Goal: Information Seeking & Learning: Learn about a topic

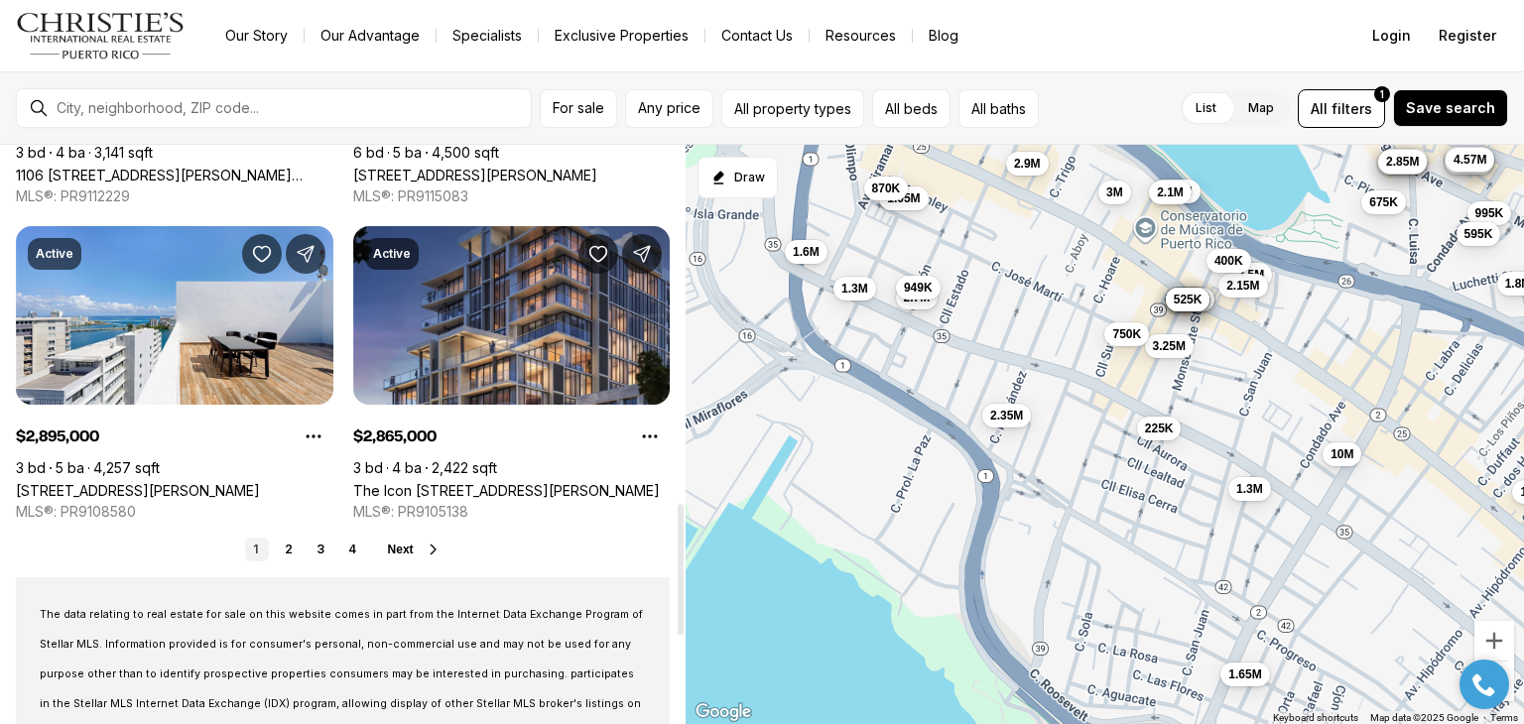
scroll to position [1592, 0]
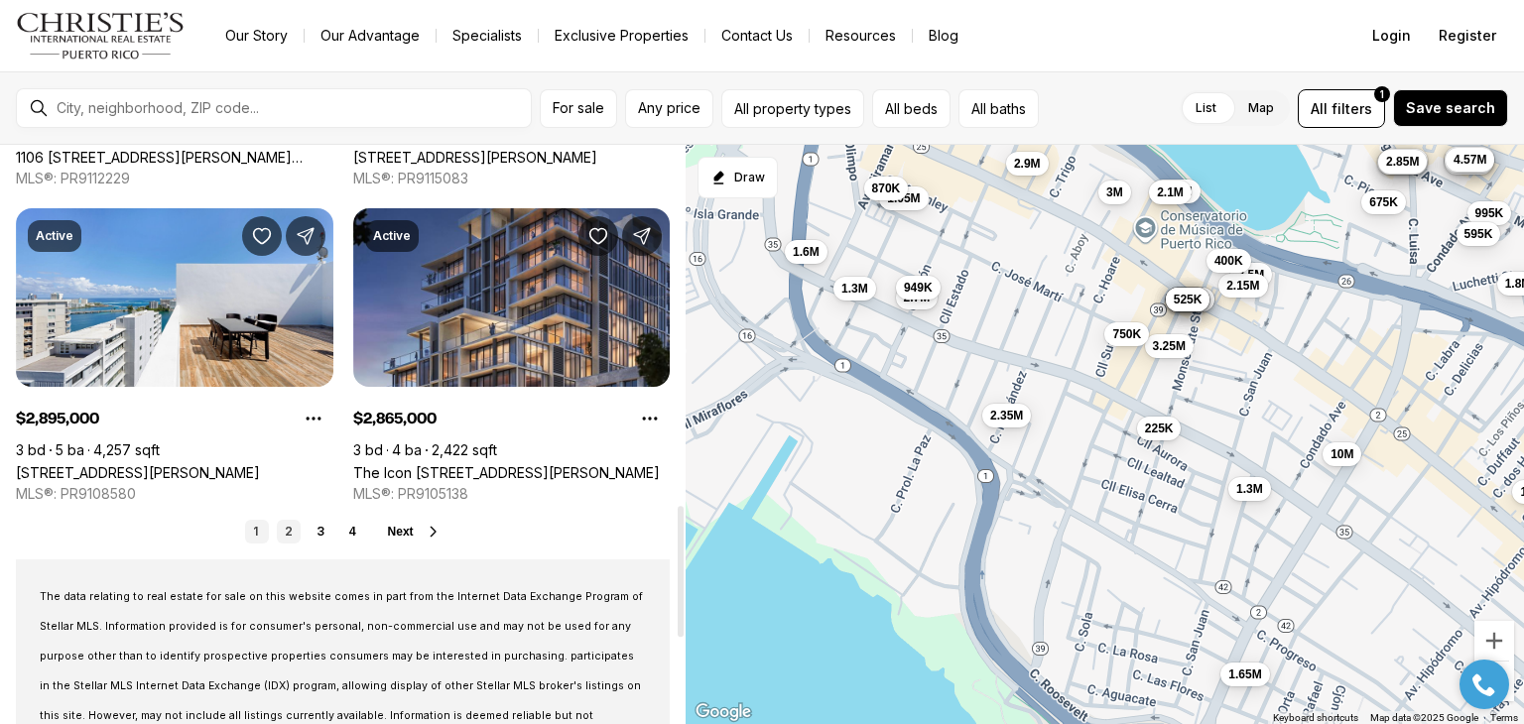
click at [292, 541] on link "2" at bounding box center [289, 532] width 24 height 24
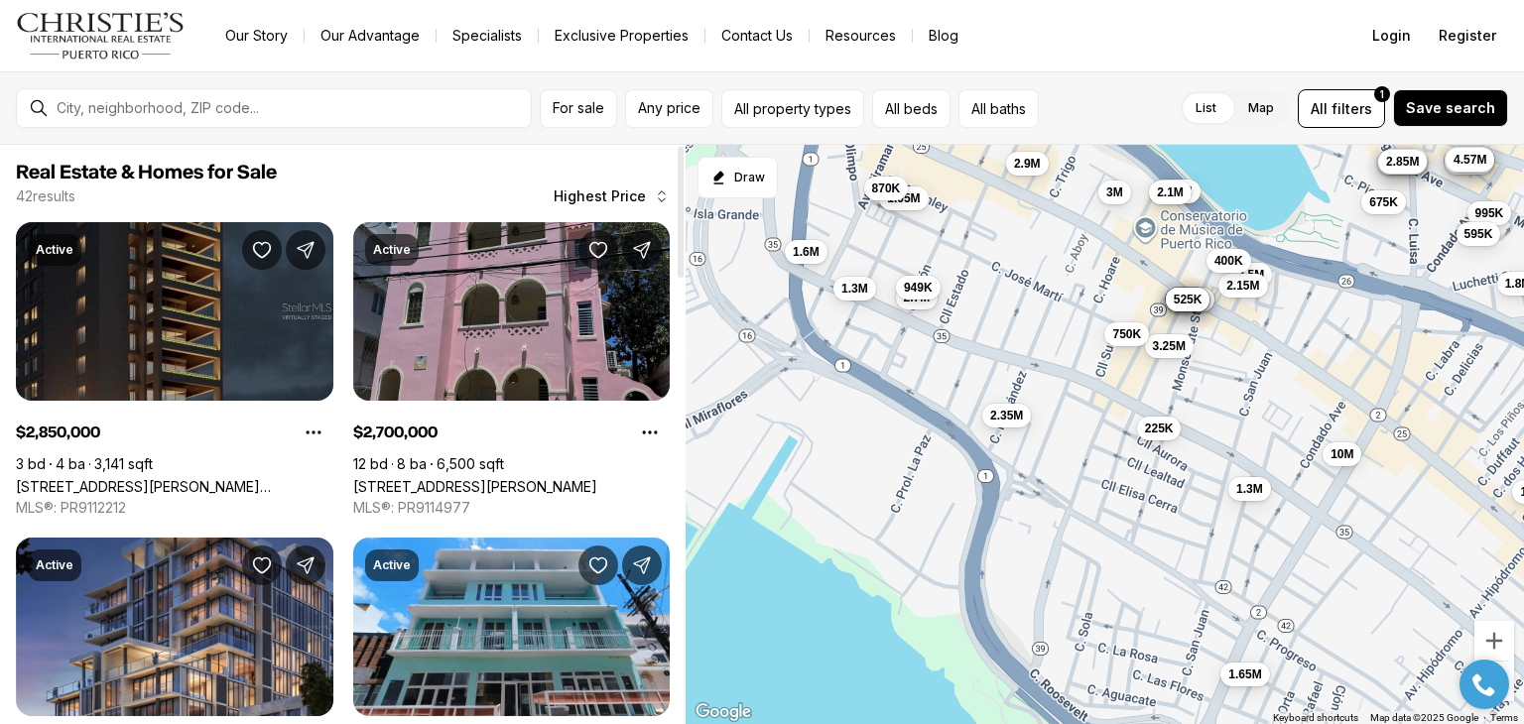
click at [479, 478] on link "[STREET_ADDRESS][PERSON_NAME]" at bounding box center [475, 486] width 244 height 17
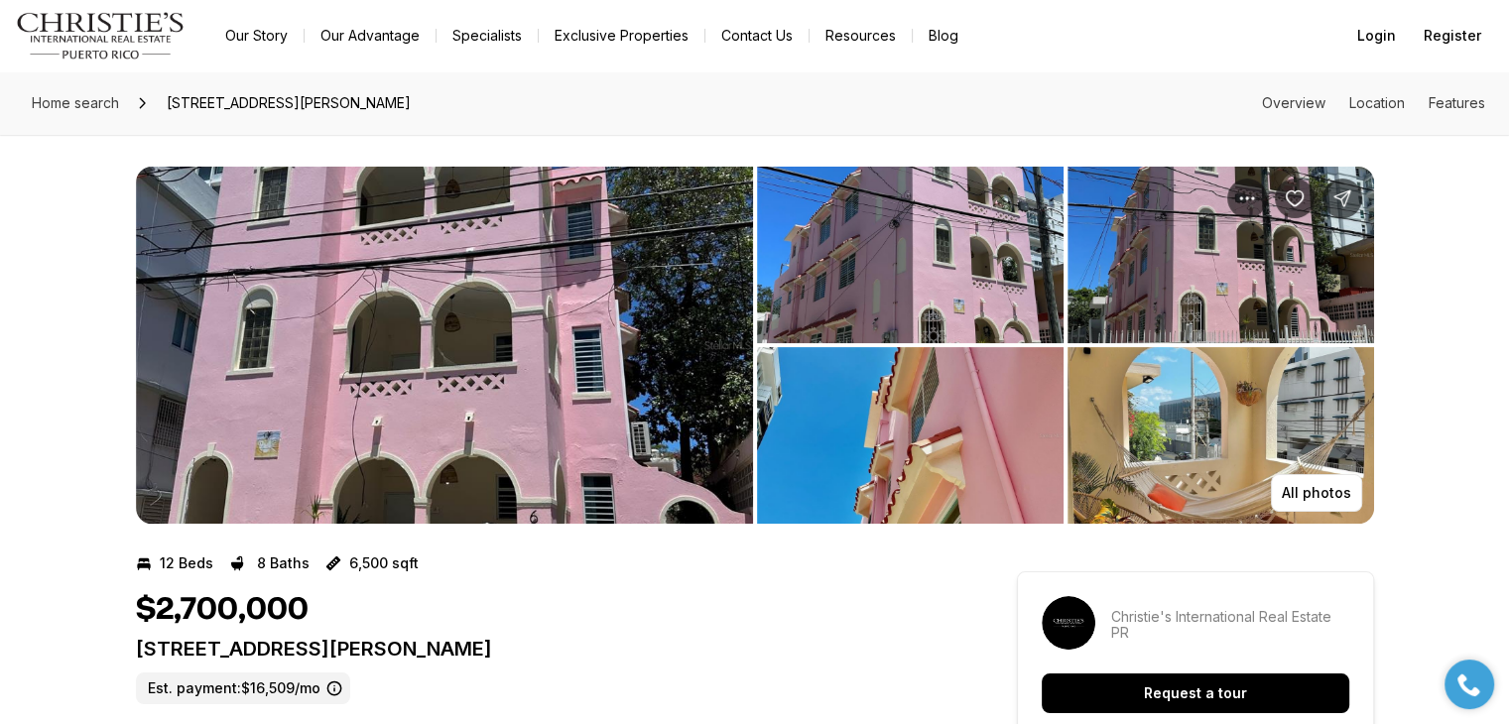
click at [686, 279] on img "View image gallery" at bounding box center [444, 345] width 617 height 357
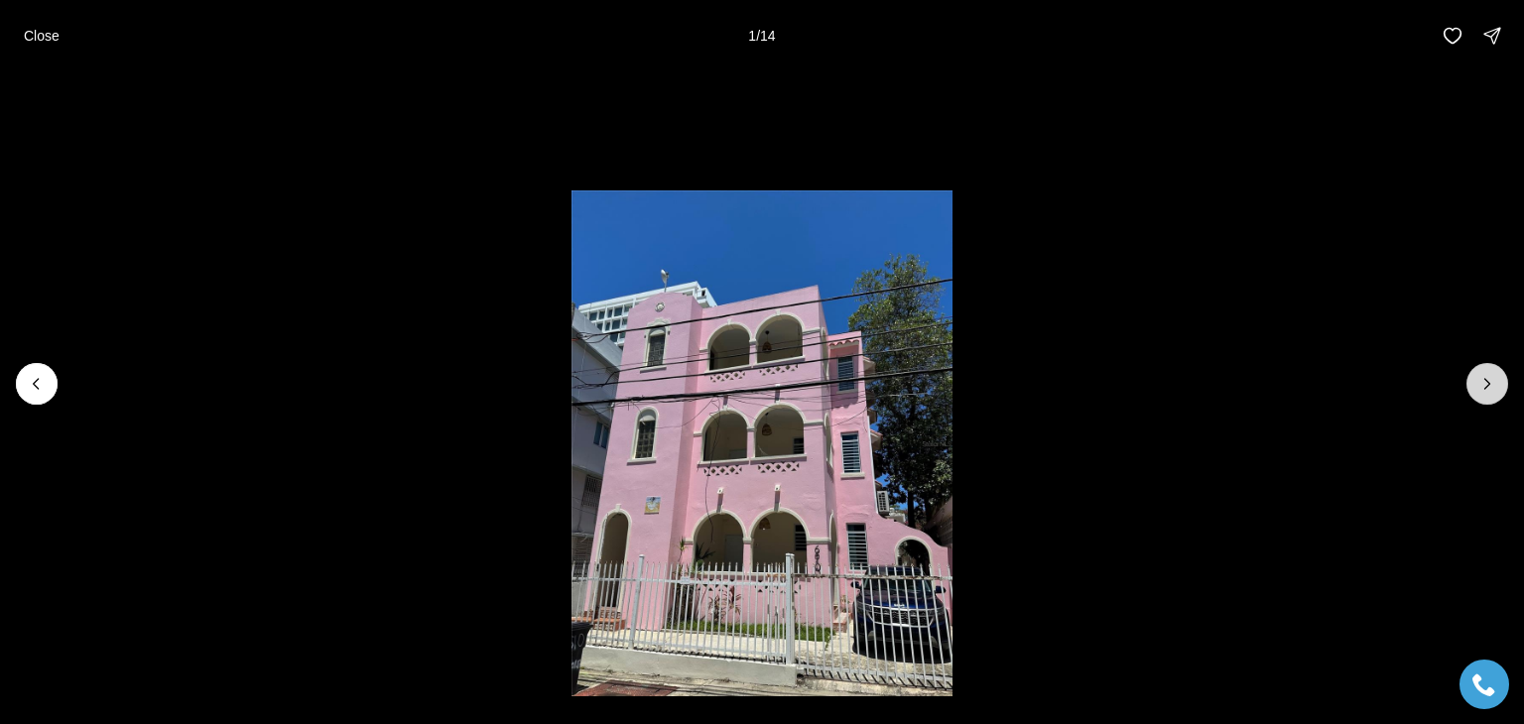
click at [1488, 392] on icon "Next slide" at bounding box center [1487, 384] width 20 height 20
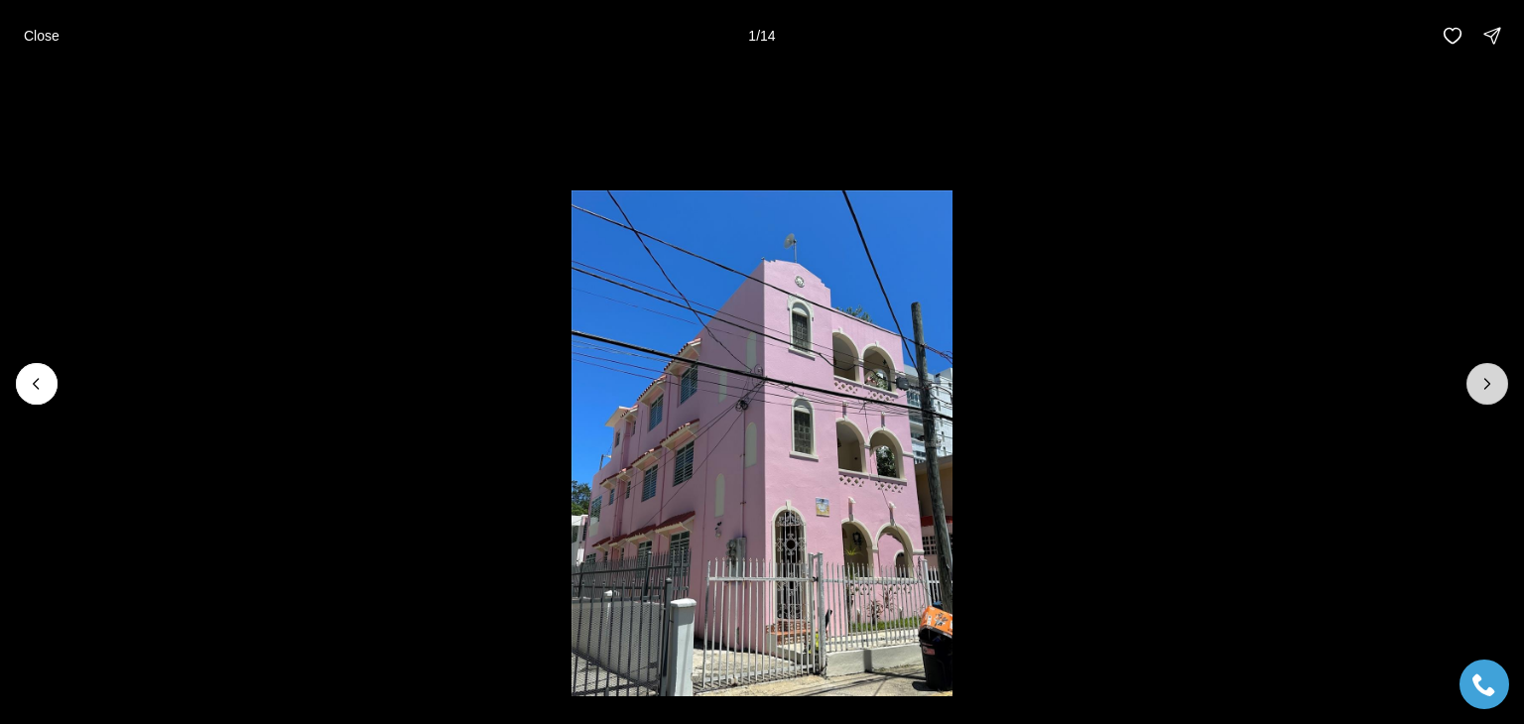
click at [1488, 392] on icon "Next slide" at bounding box center [1487, 384] width 20 height 20
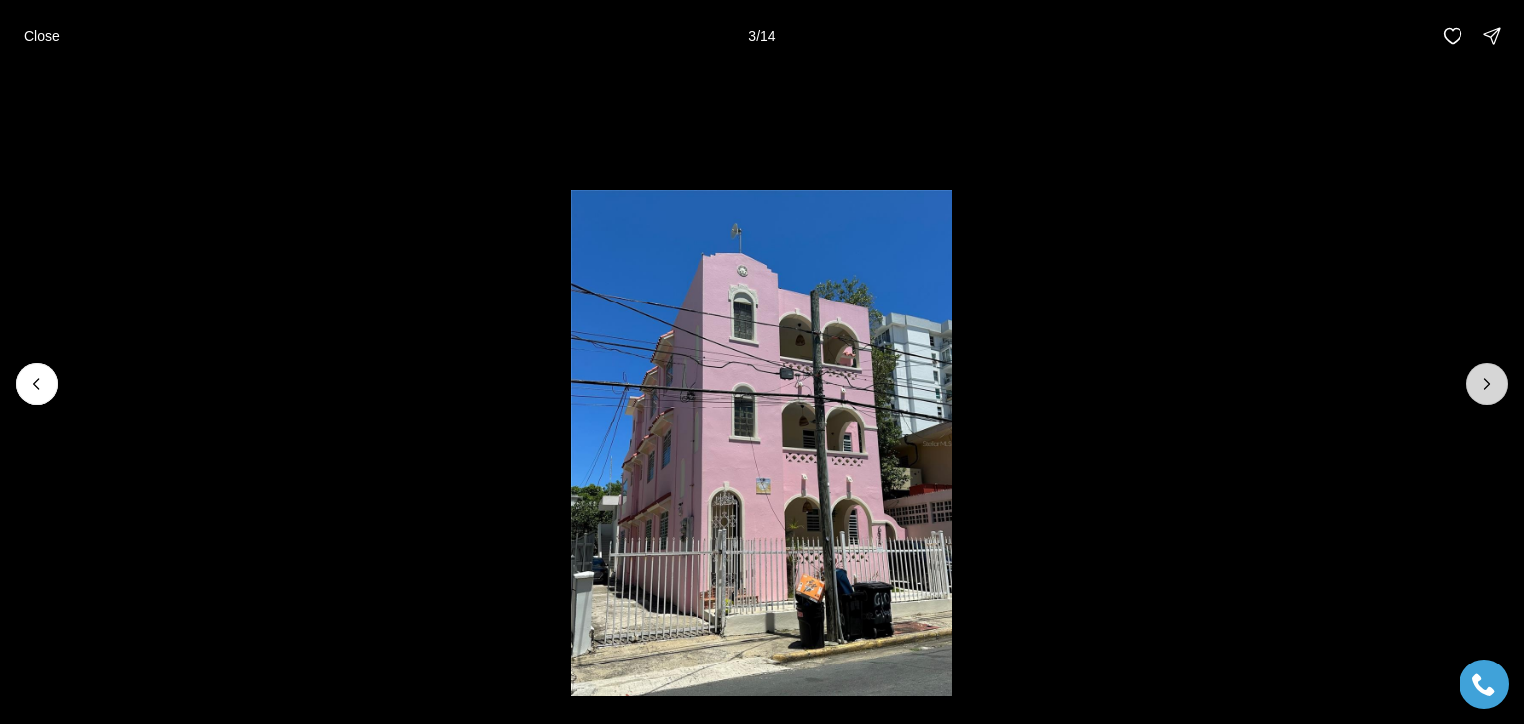
click at [1488, 392] on icon "Next slide" at bounding box center [1487, 384] width 20 height 20
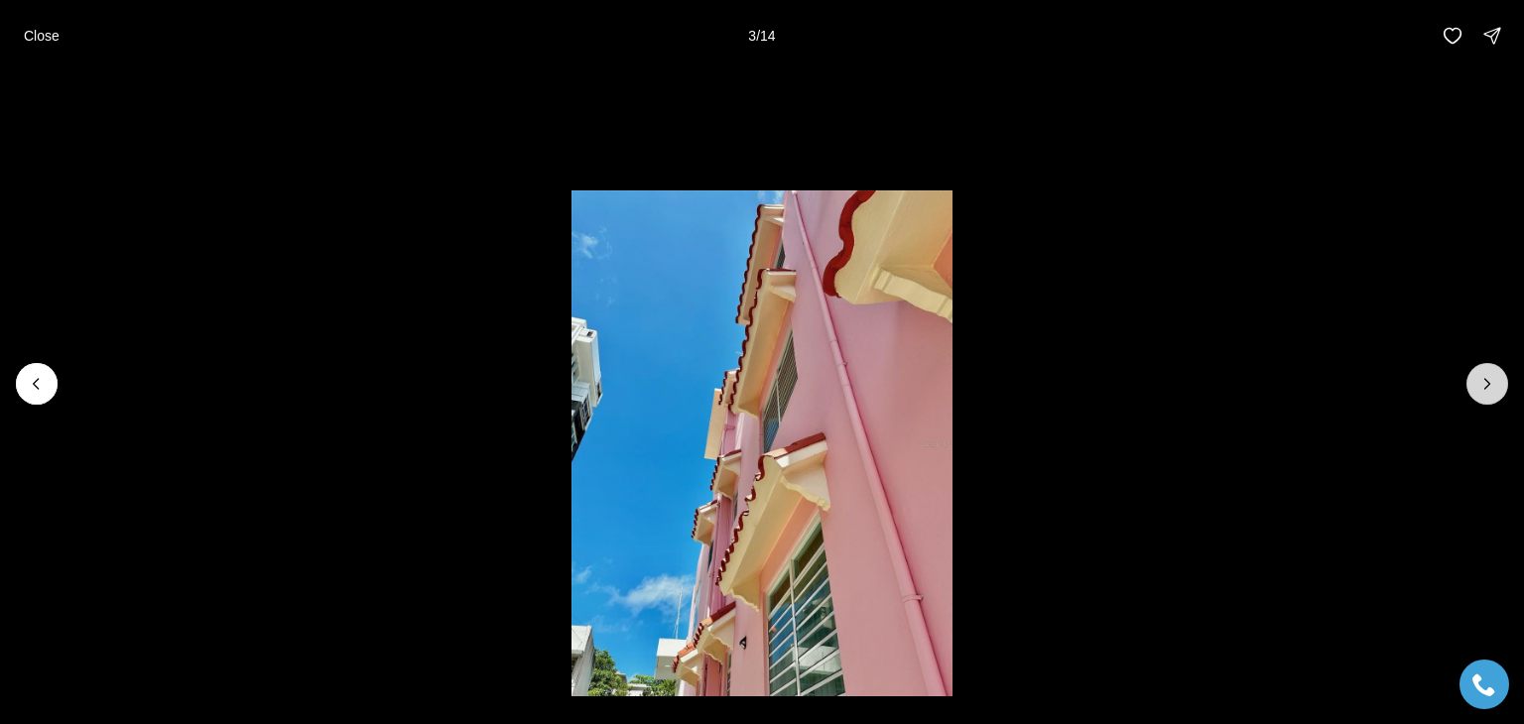
click at [1488, 392] on icon "Next slide" at bounding box center [1487, 384] width 20 height 20
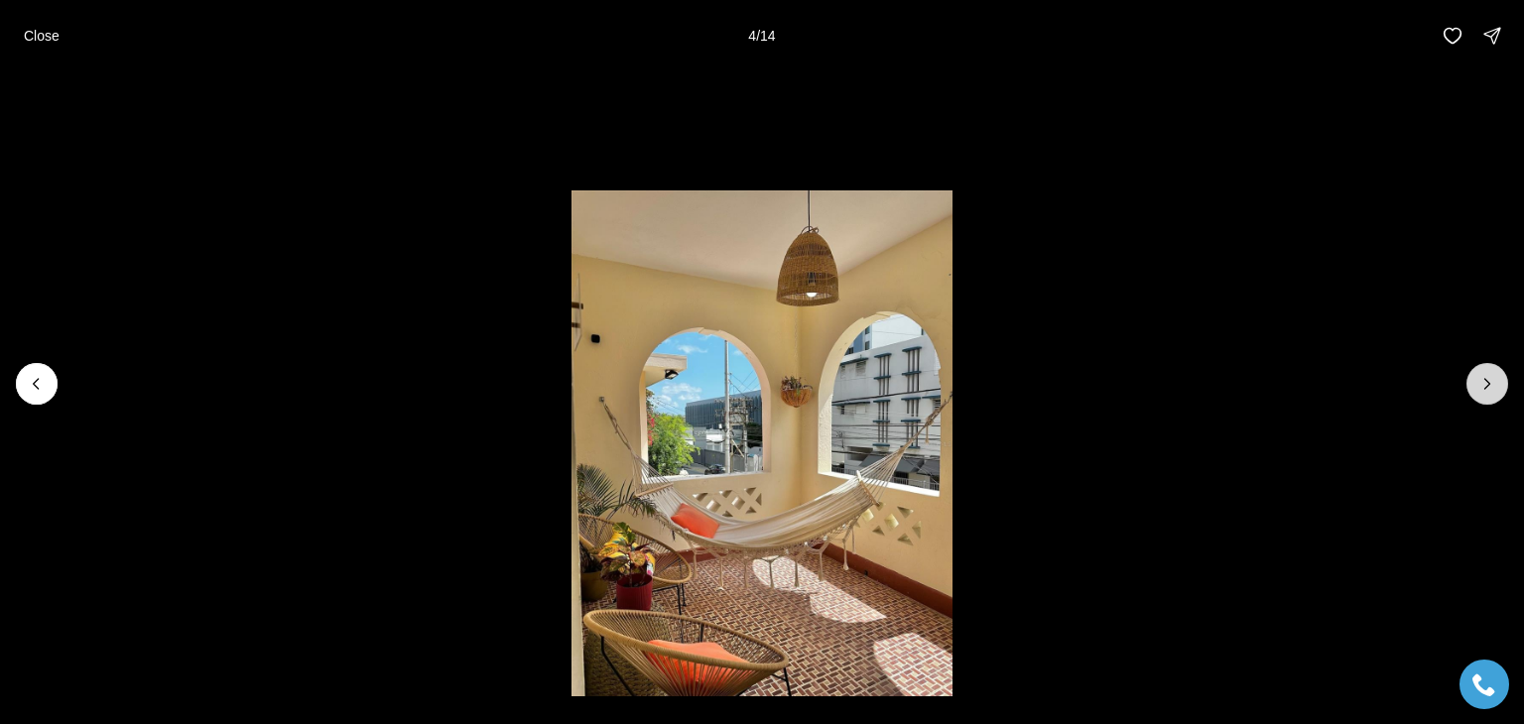
click at [1488, 392] on icon "Next slide" at bounding box center [1487, 384] width 20 height 20
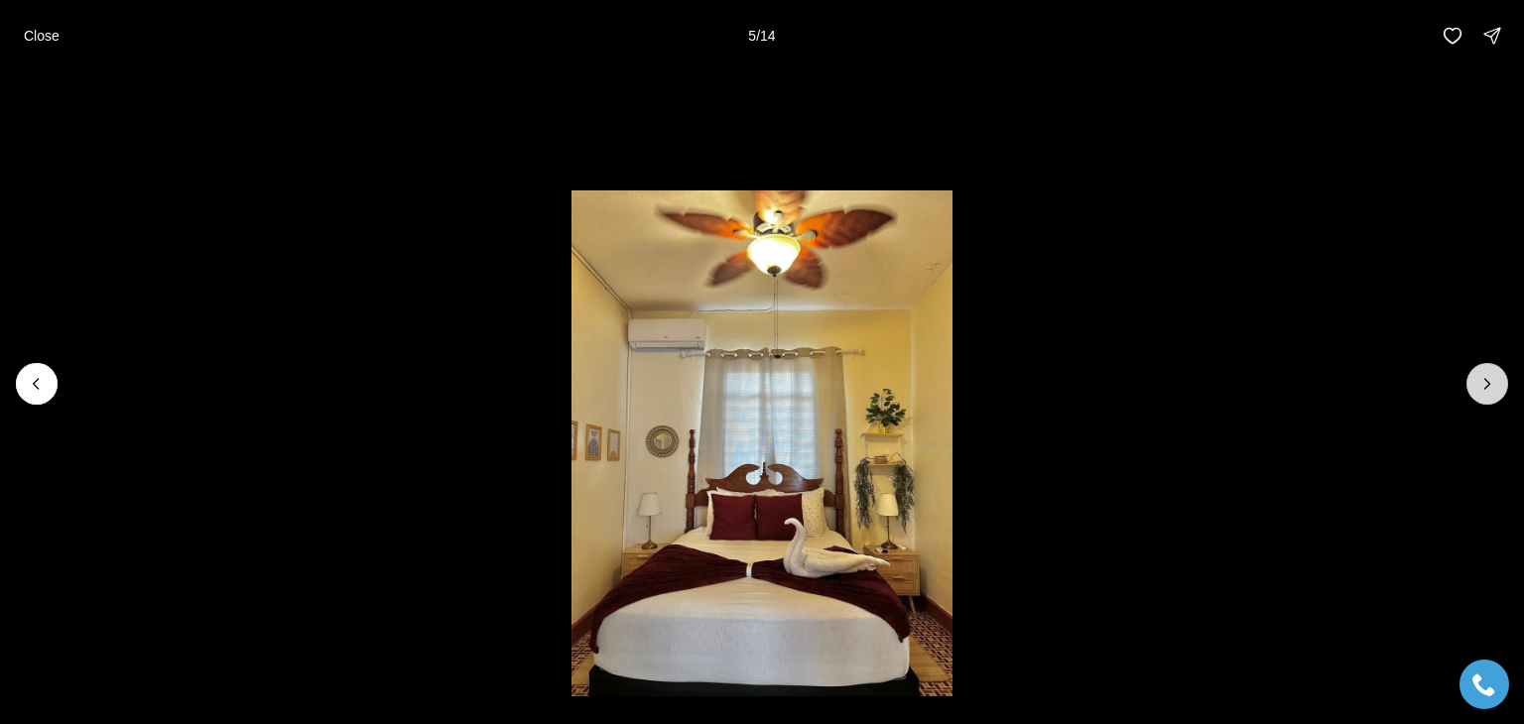
click at [1488, 392] on icon "Next slide" at bounding box center [1487, 384] width 20 height 20
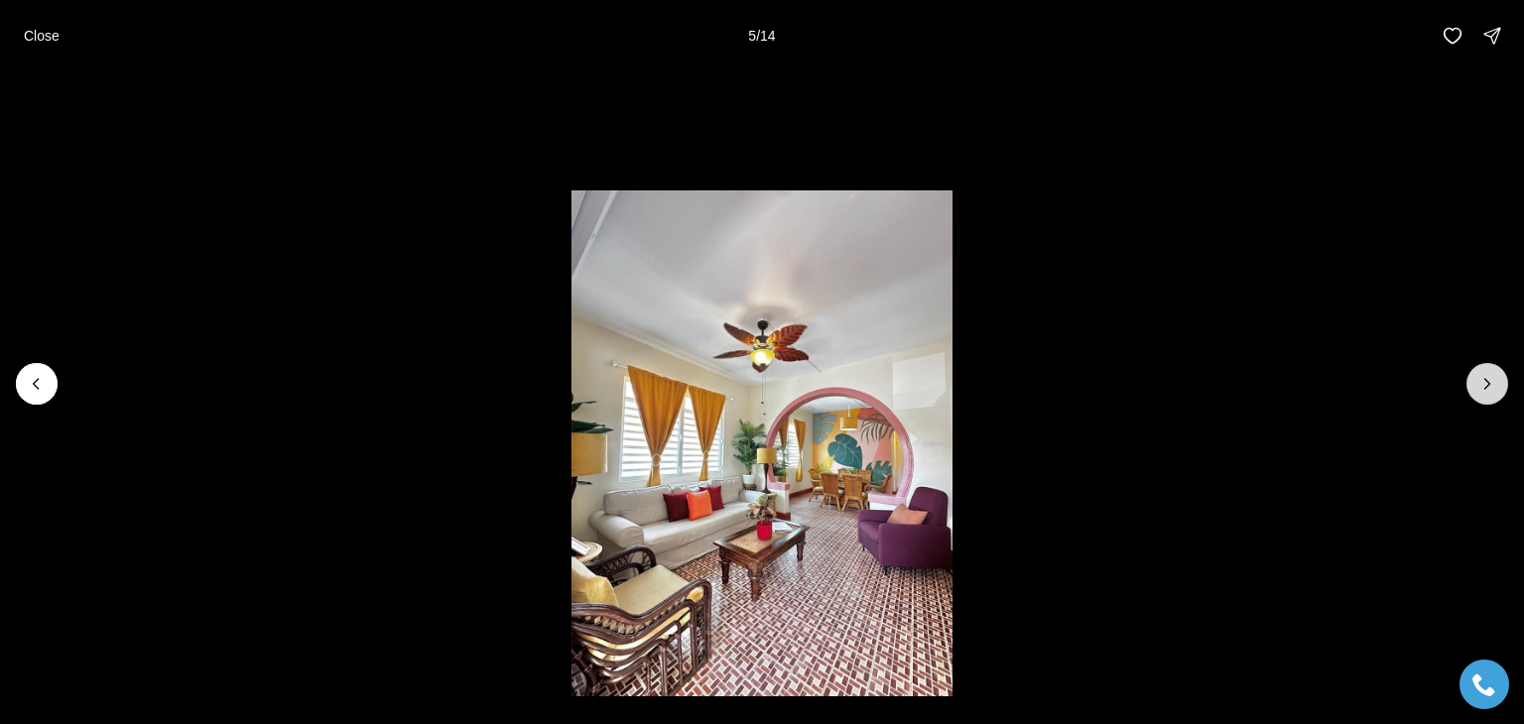
click at [1488, 392] on icon "Next slide" at bounding box center [1487, 384] width 20 height 20
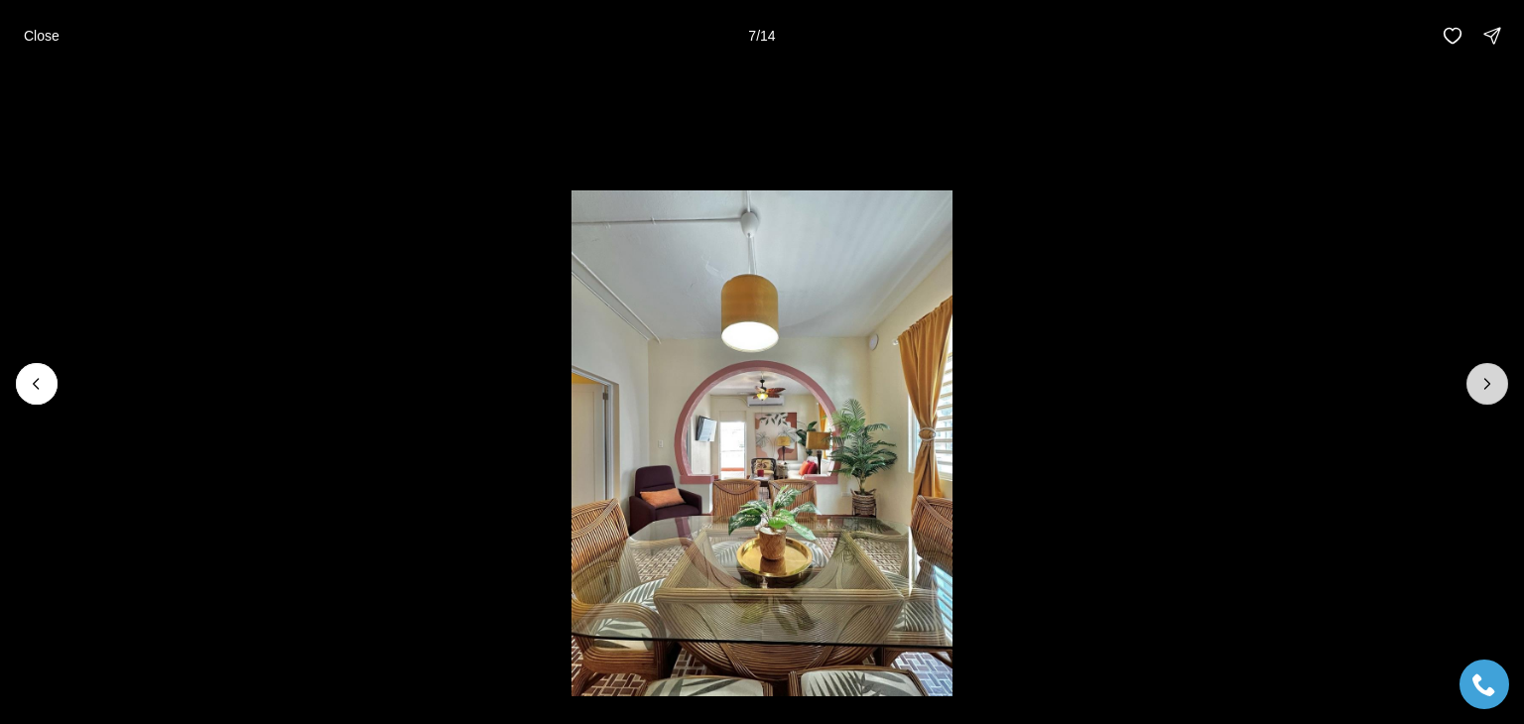
click at [1488, 392] on icon "Next slide" at bounding box center [1487, 384] width 20 height 20
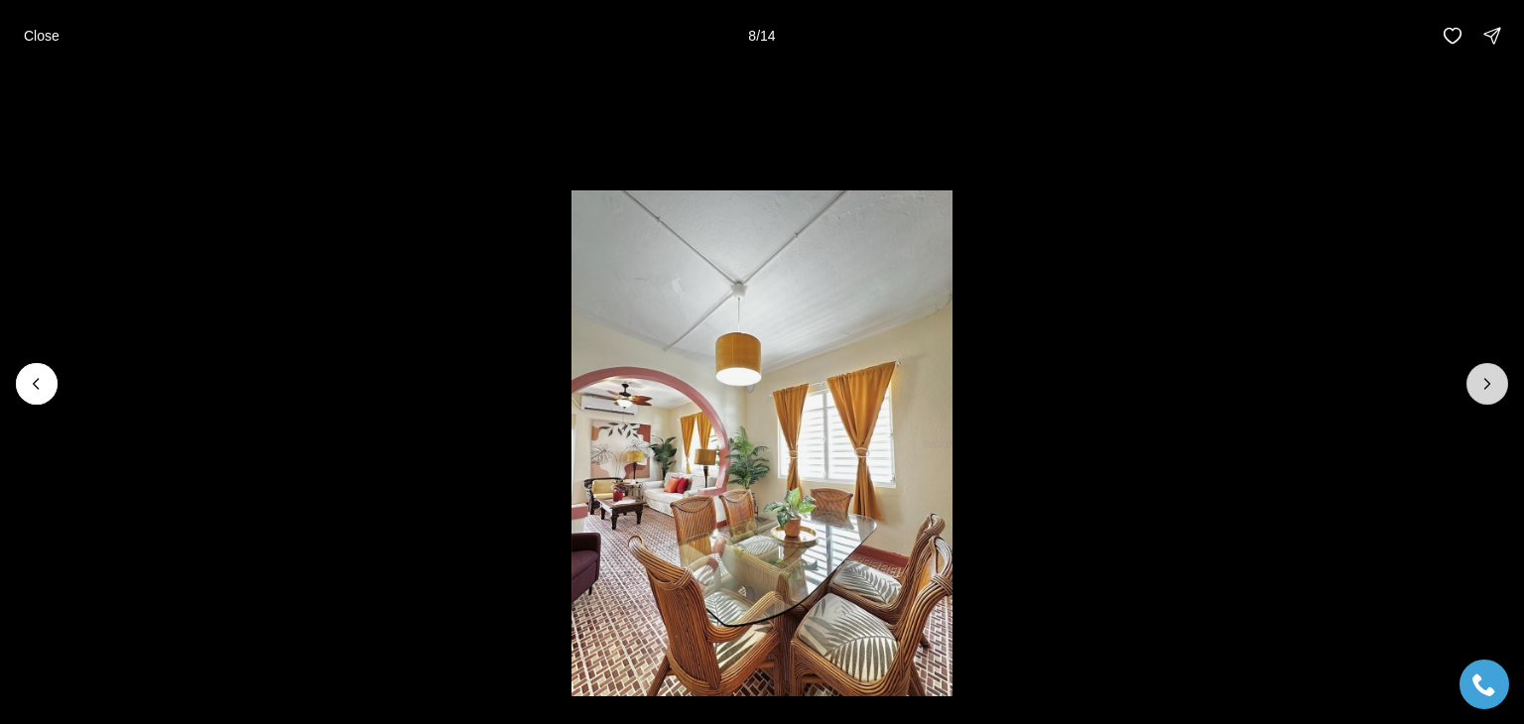
click at [1488, 392] on icon "Next slide" at bounding box center [1487, 384] width 20 height 20
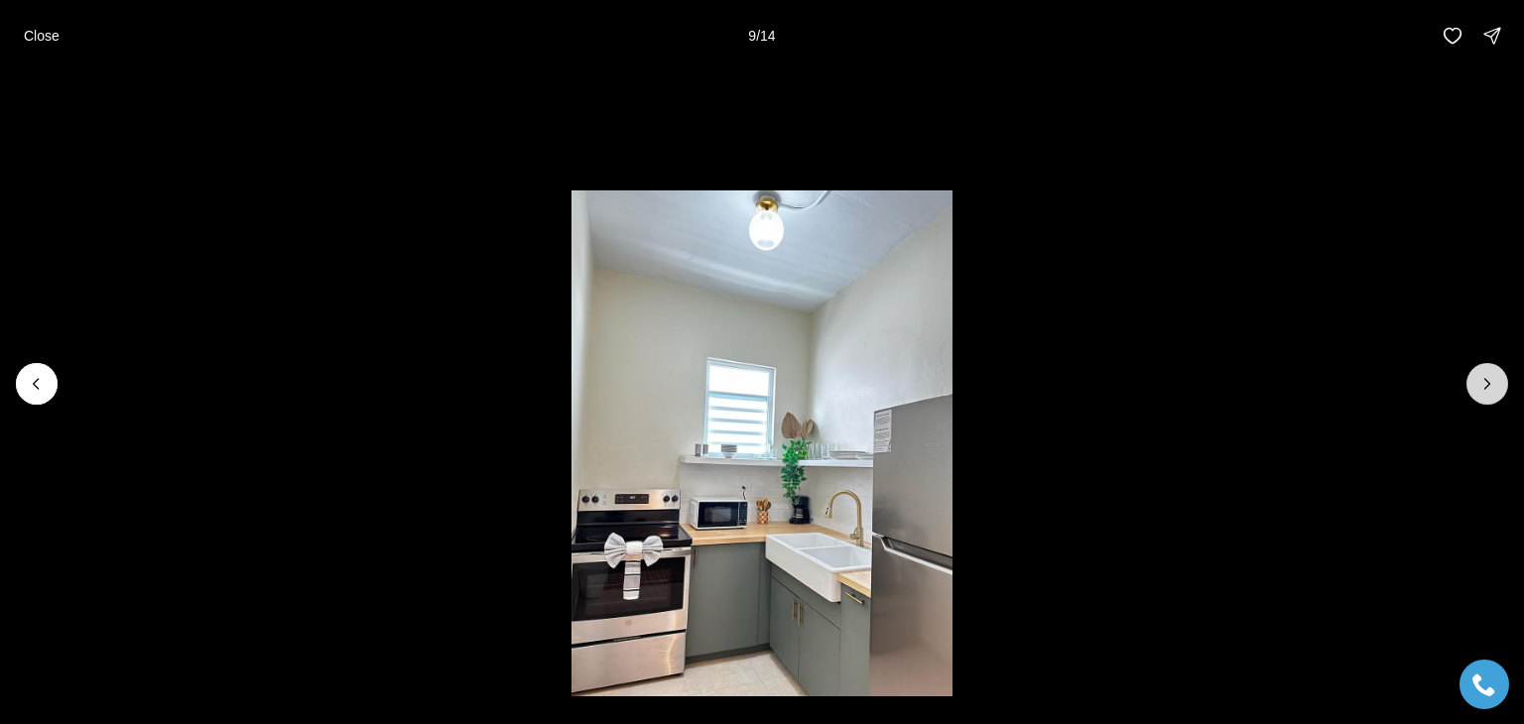
click at [1488, 392] on icon "Next slide" at bounding box center [1487, 384] width 20 height 20
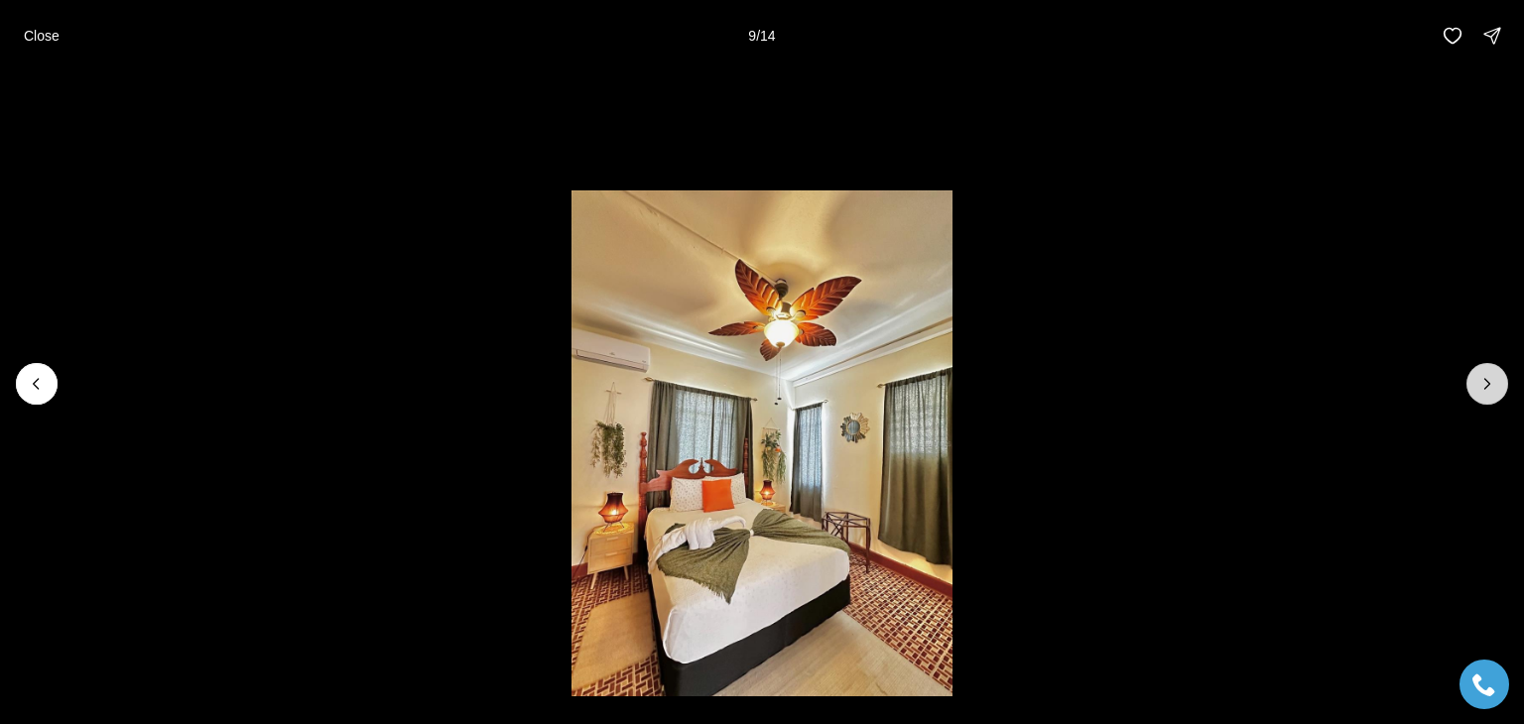
click at [1488, 392] on icon "Next slide" at bounding box center [1487, 384] width 20 height 20
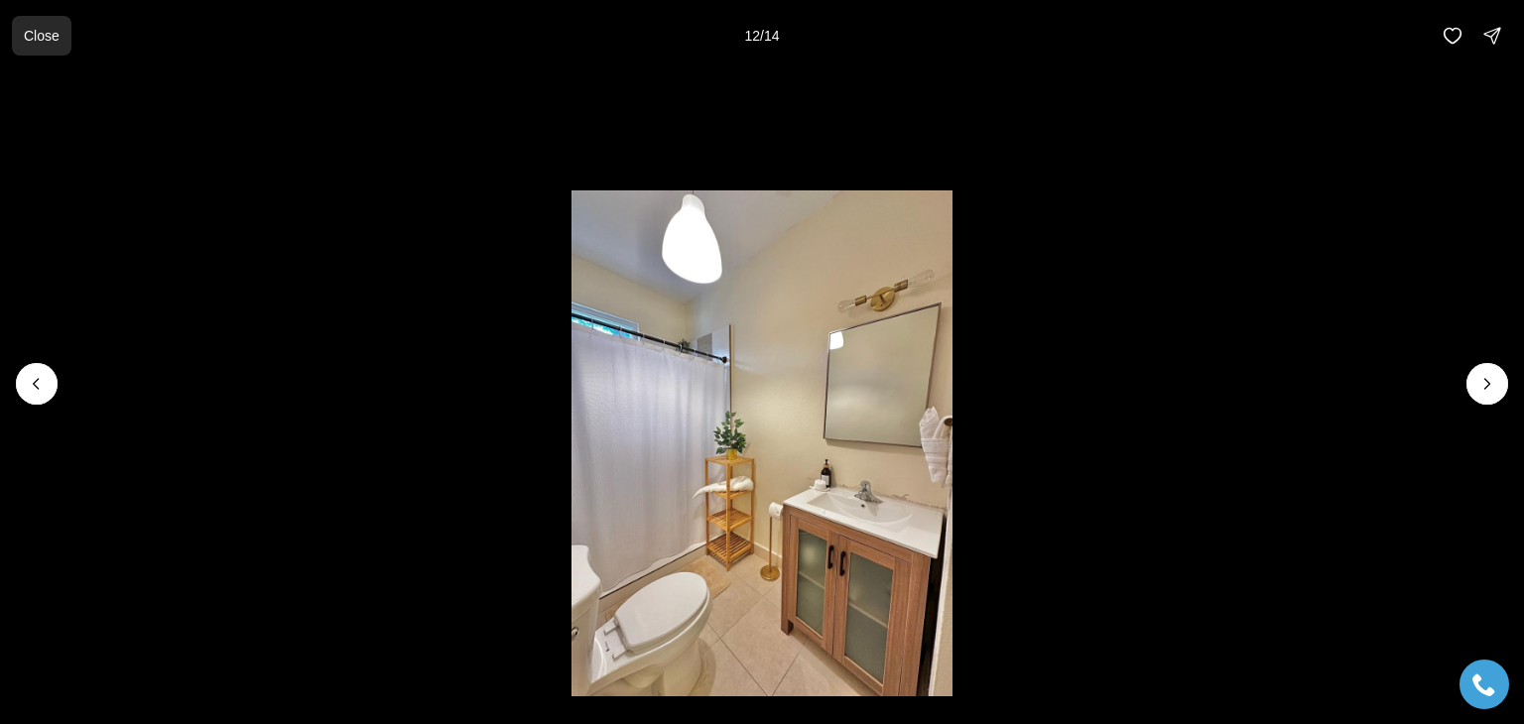
click at [41, 28] on p "Close" at bounding box center [42, 36] width 36 height 16
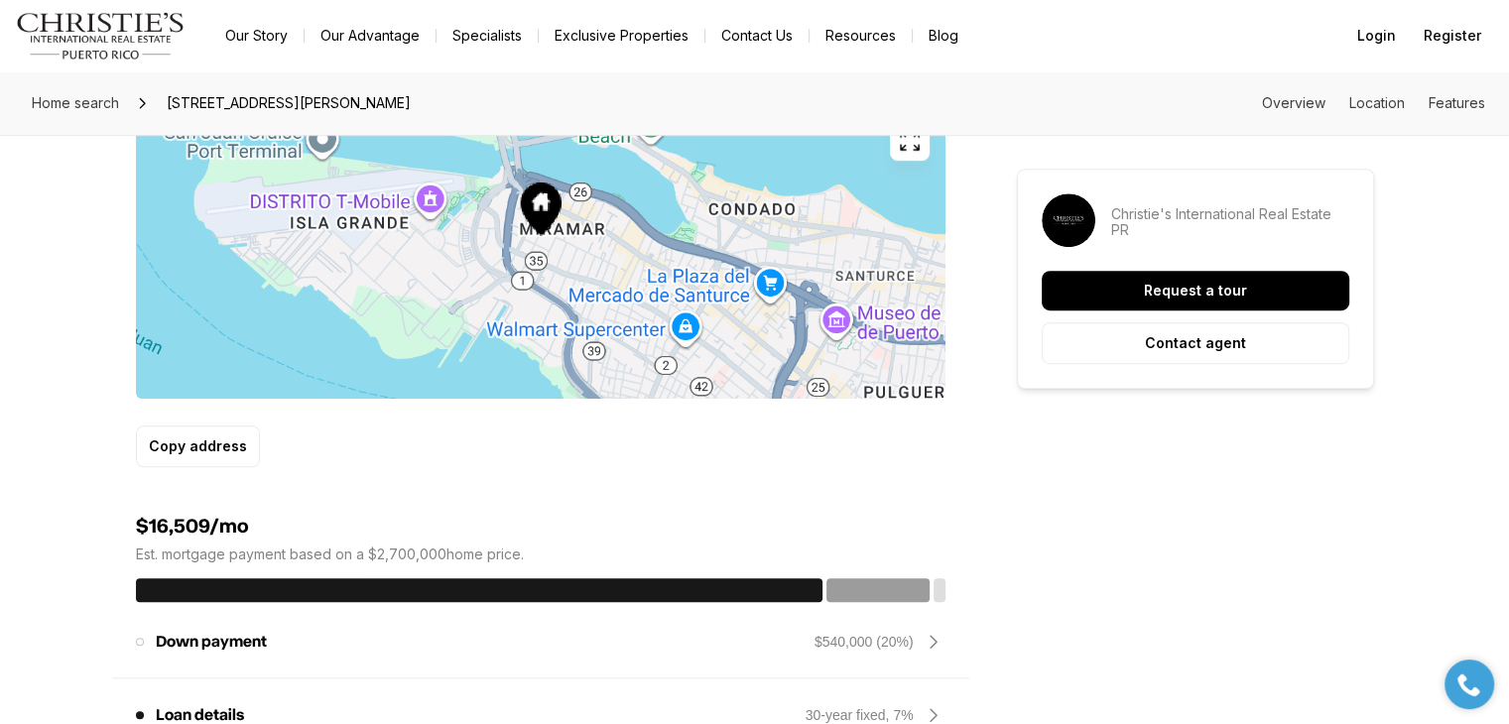
scroll to position [1268, 0]
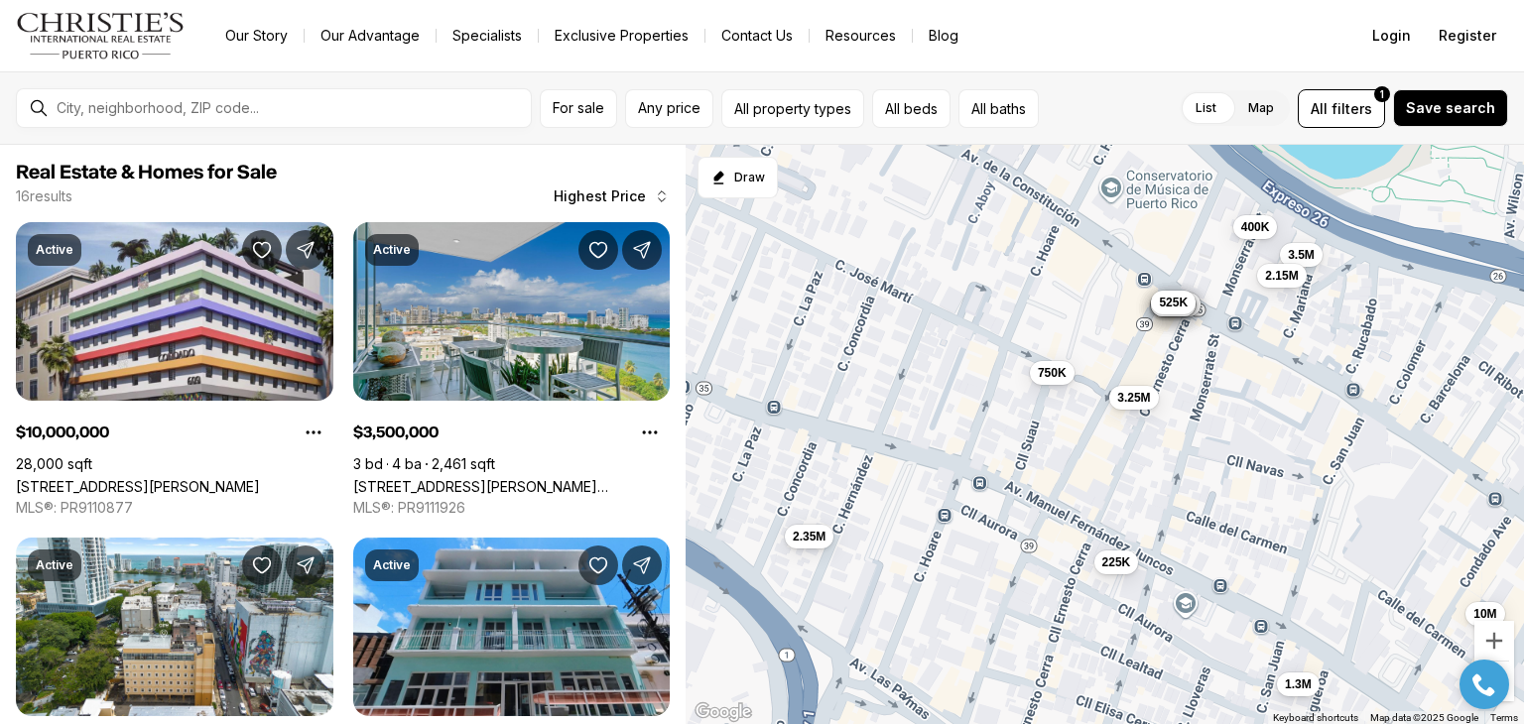
click at [1175, 307] on span "525K" at bounding box center [1173, 303] width 29 height 16
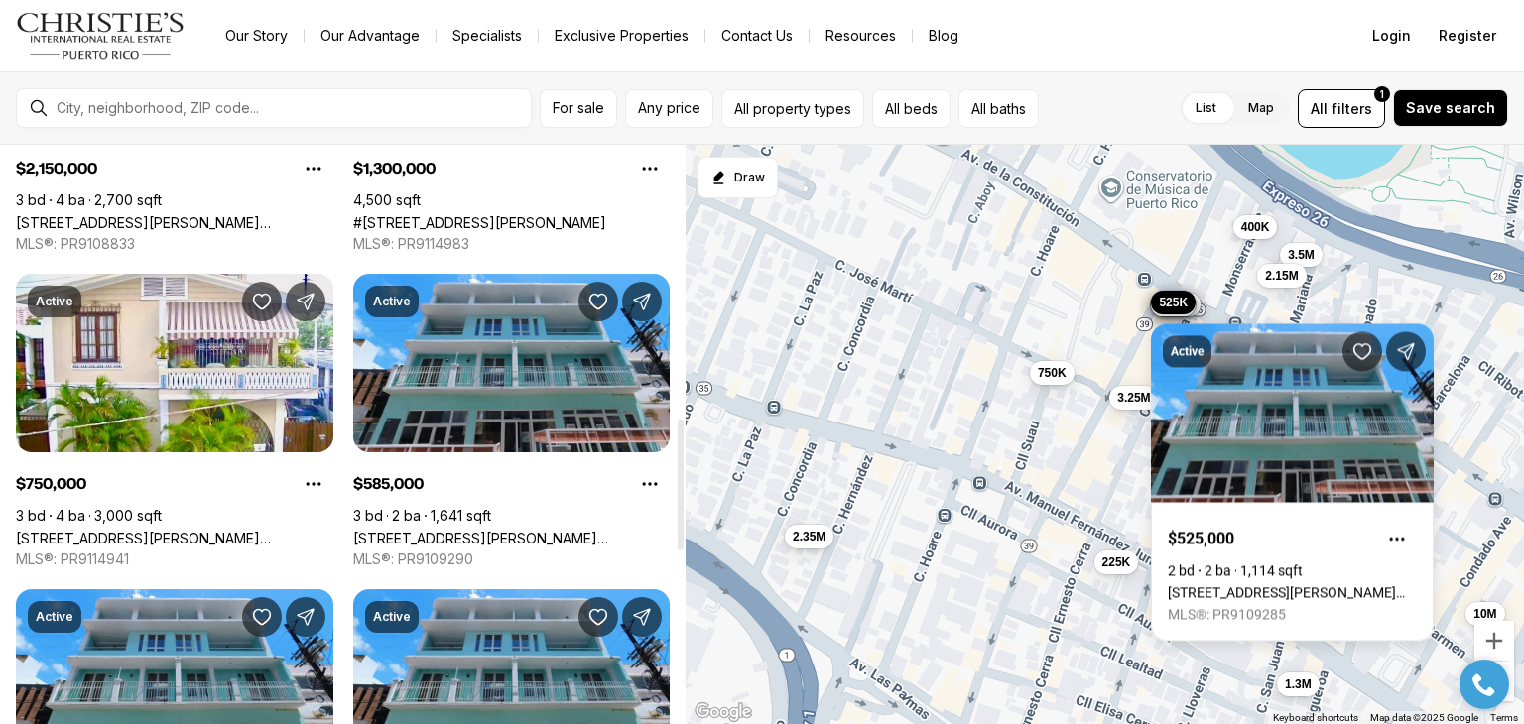
scroll to position [1203, 0]
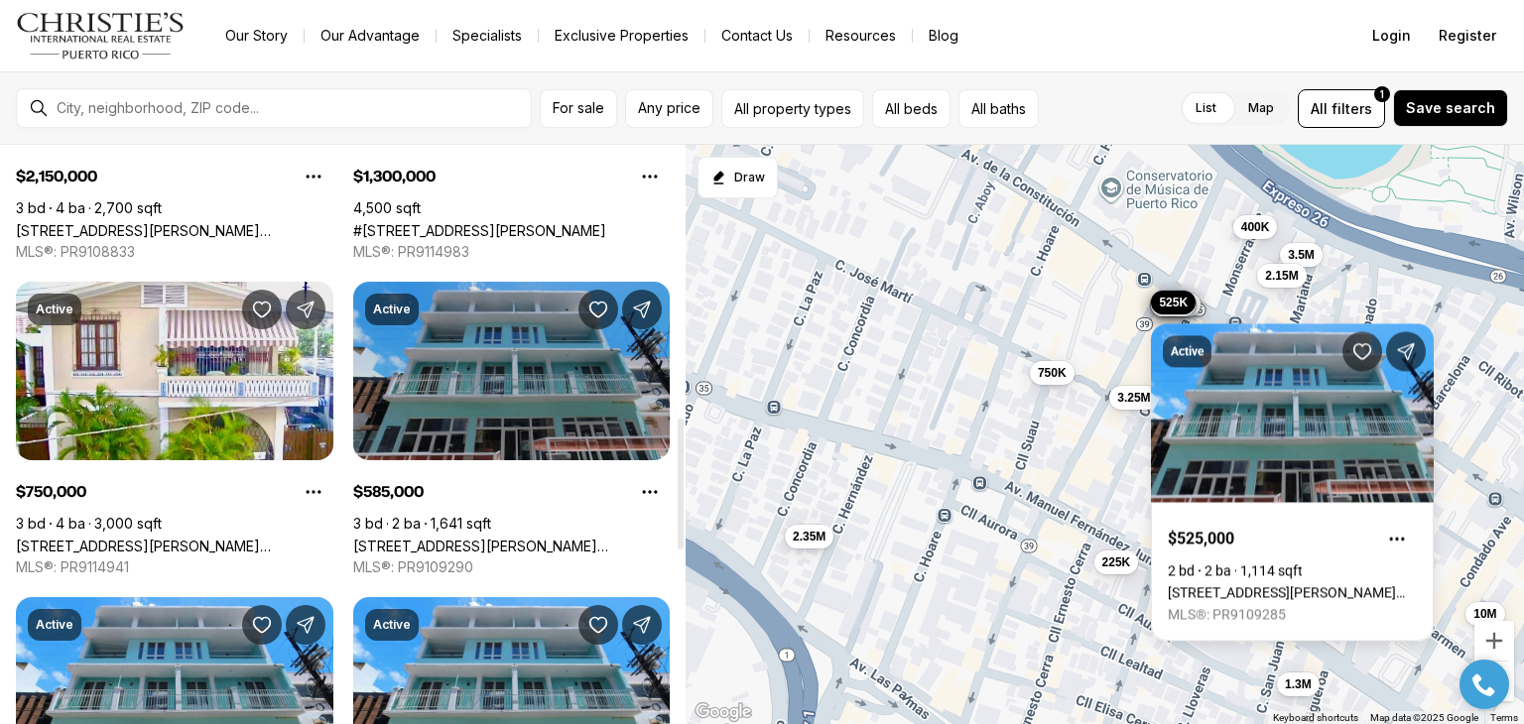
click at [505, 538] on link "604 CERRA ST #4B, SAN JUAN PR, 00907" at bounding box center [512, 546] width 318 height 17
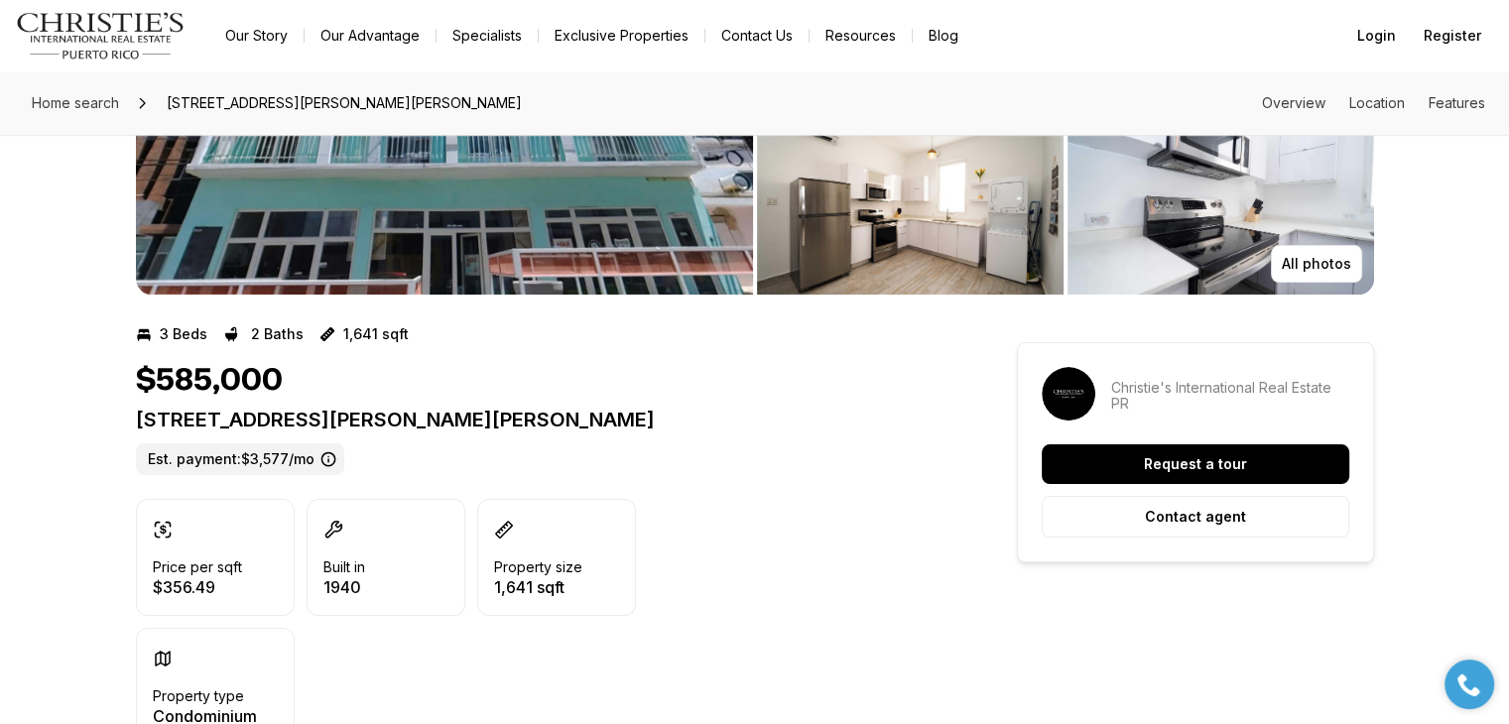
scroll to position [241, 0]
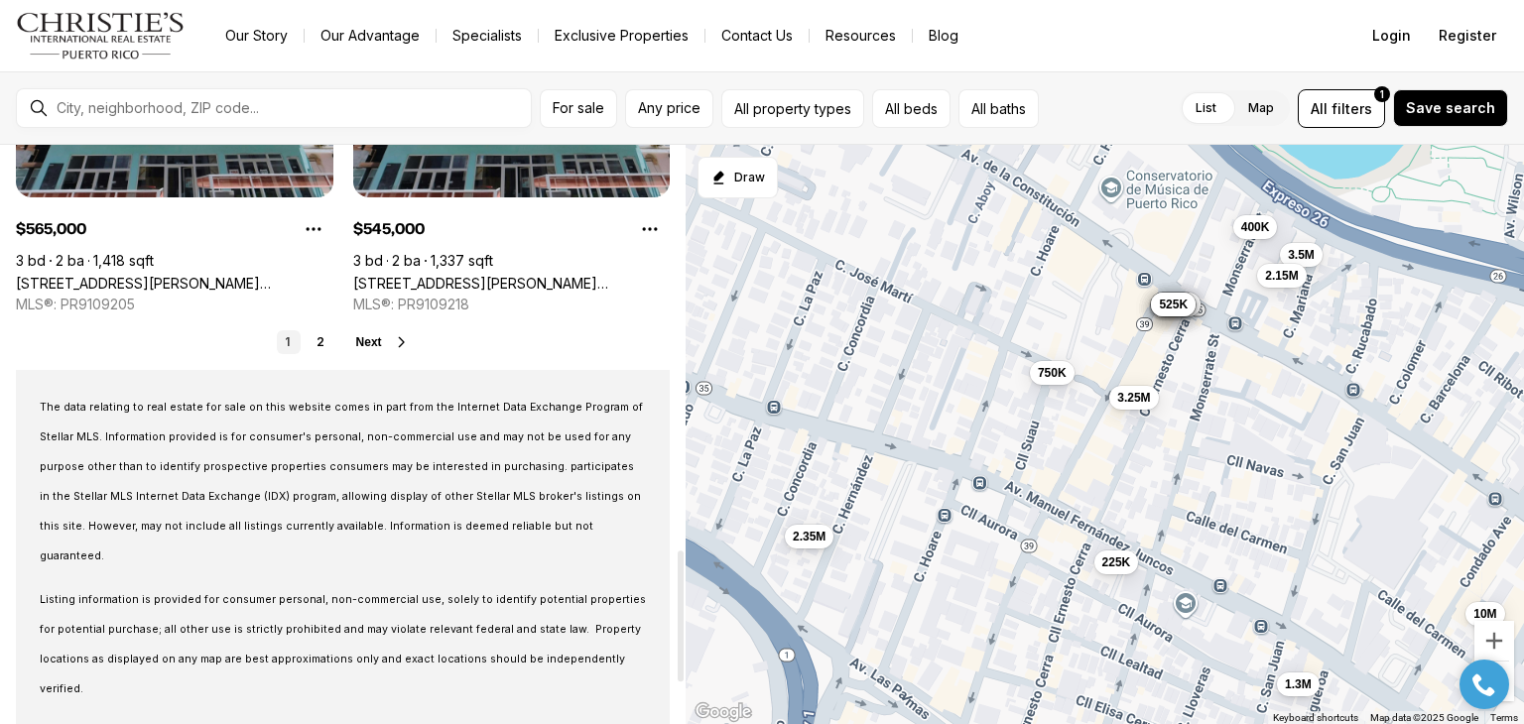
scroll to position [1789, 0]
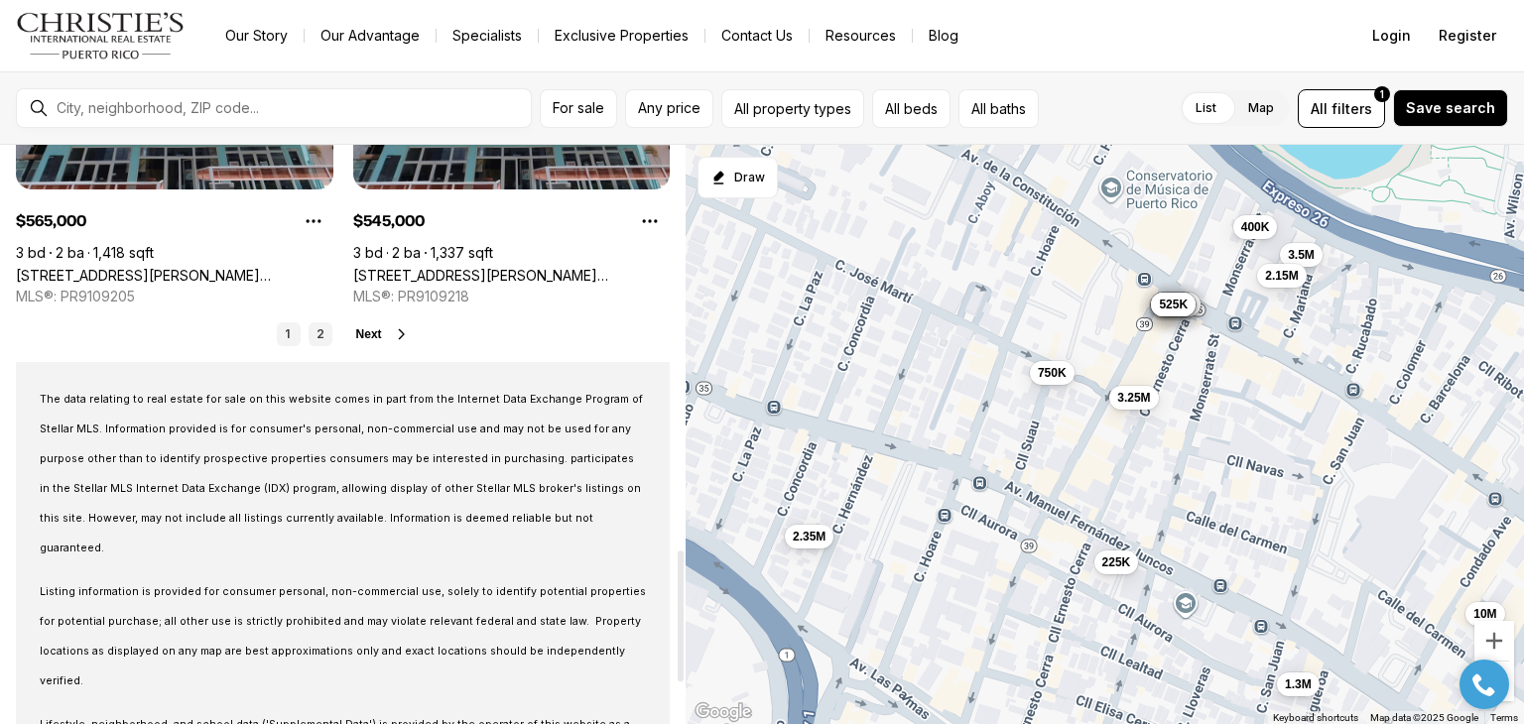
click at [321, 339] on link "2" at bounding box center [321, 334] width 24 height 24
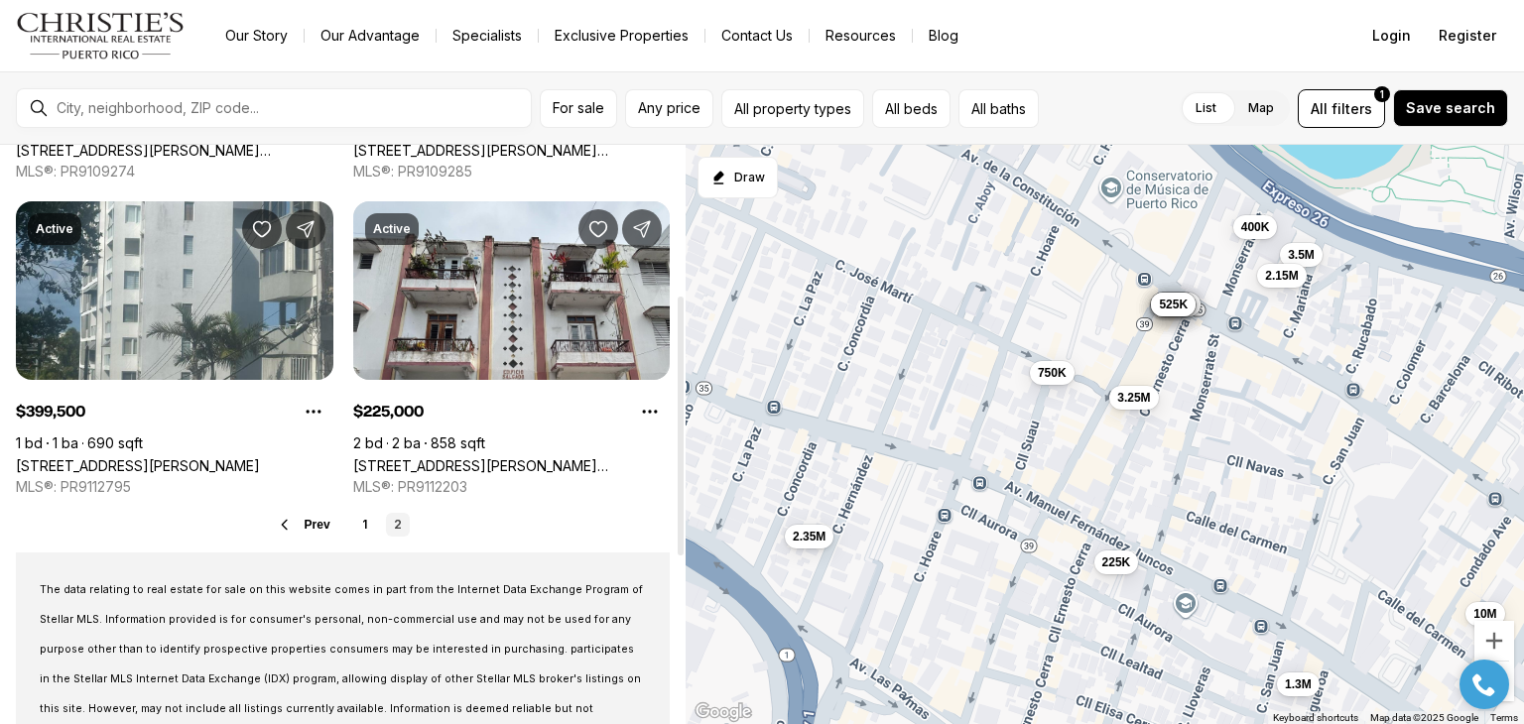
scroll to position [334, 0]
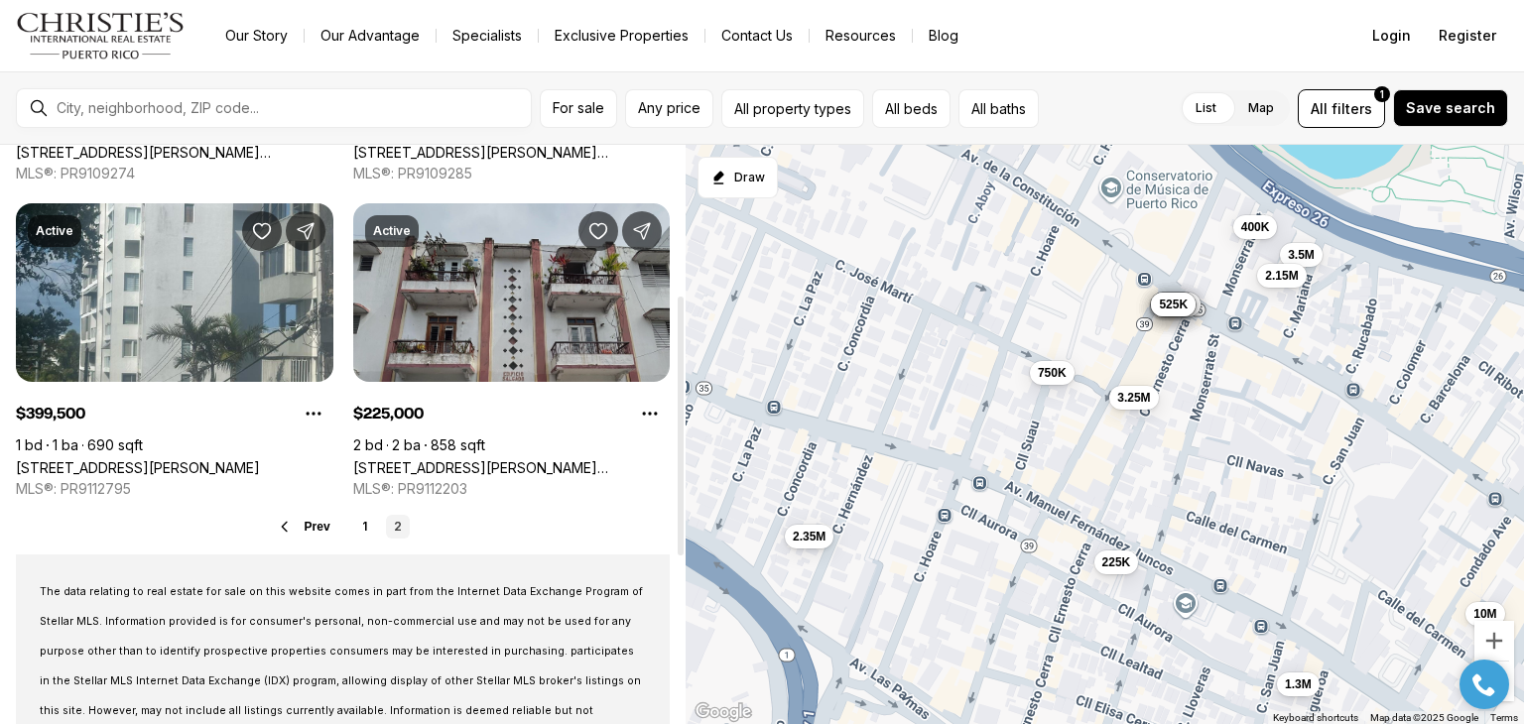
click at [464, 459] on link "701 CLL ERNESTO CERRA #3A, SAN JUAN PR, 00907" at bounding box center [512, 467] width 318 height 17
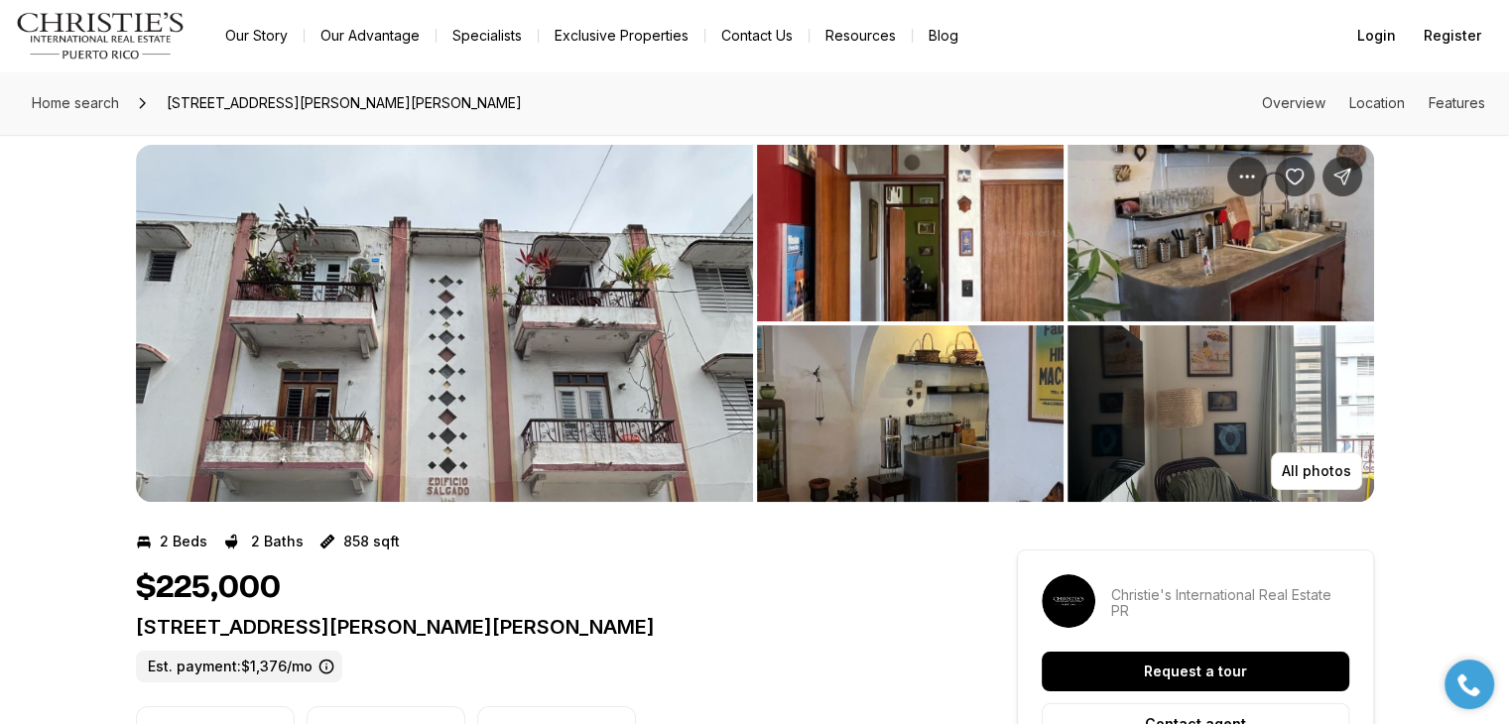
scroll to position [18, 0]
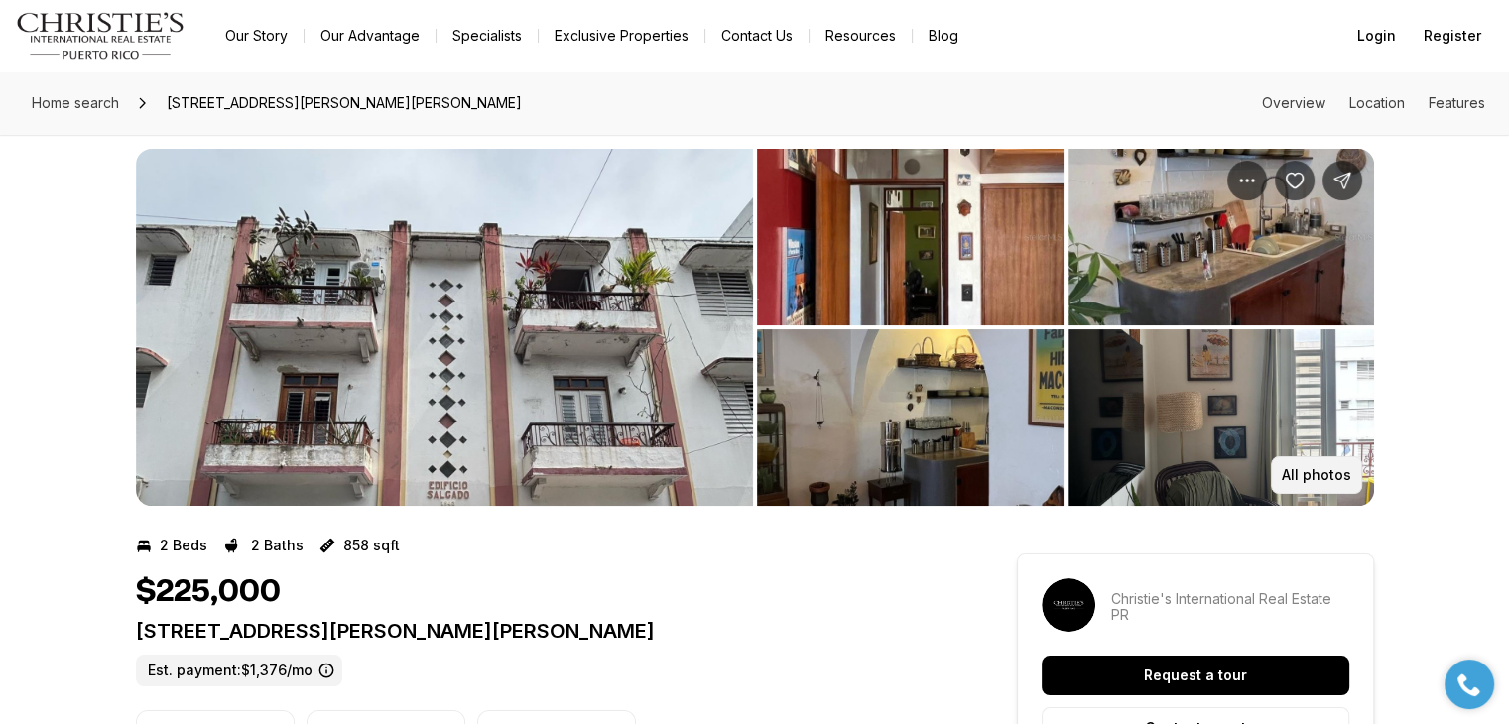
click at [1312, 473] on p "All photos" at bounding box center [1316, 475] width 69 height 16
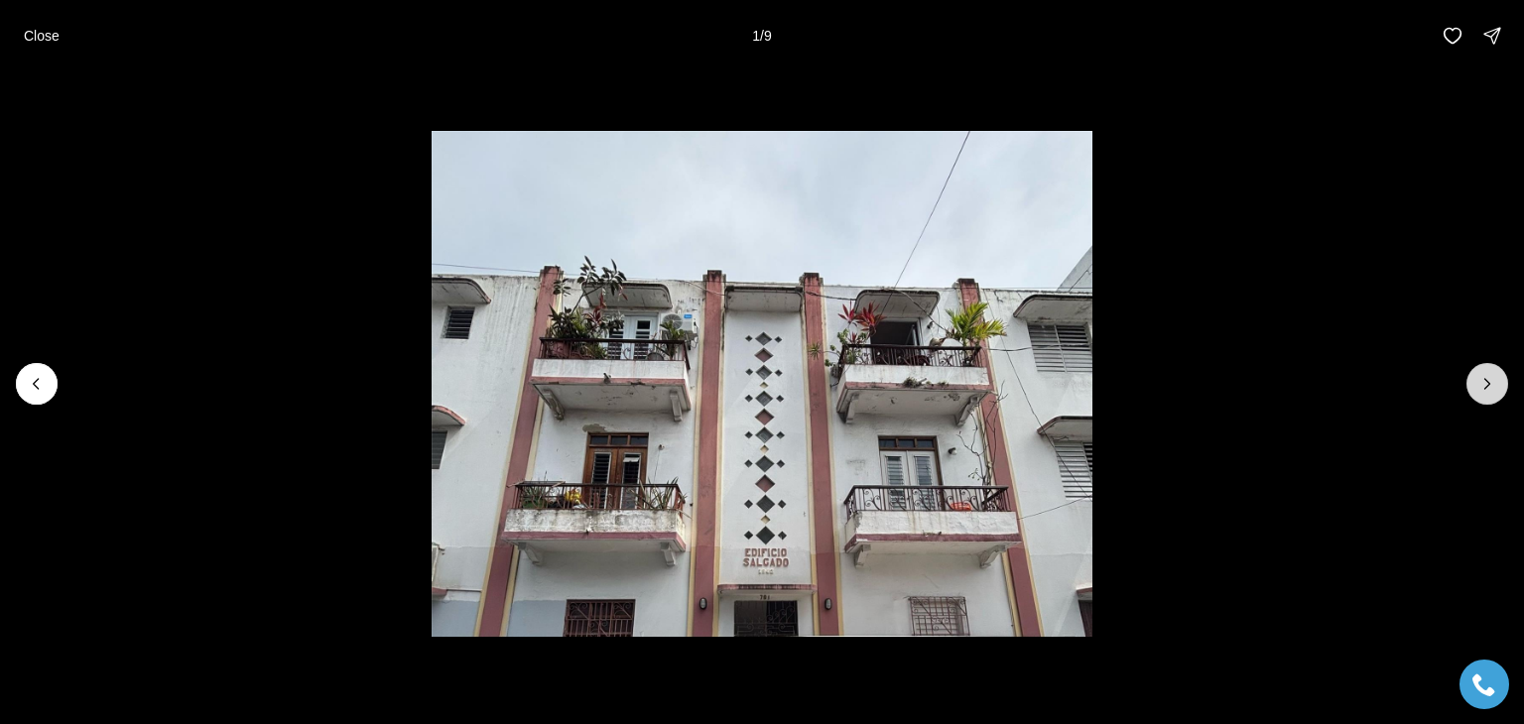
click at [1492, 391] on icon "Next slide" at bounding box center [1487, 384] width 20 height 20
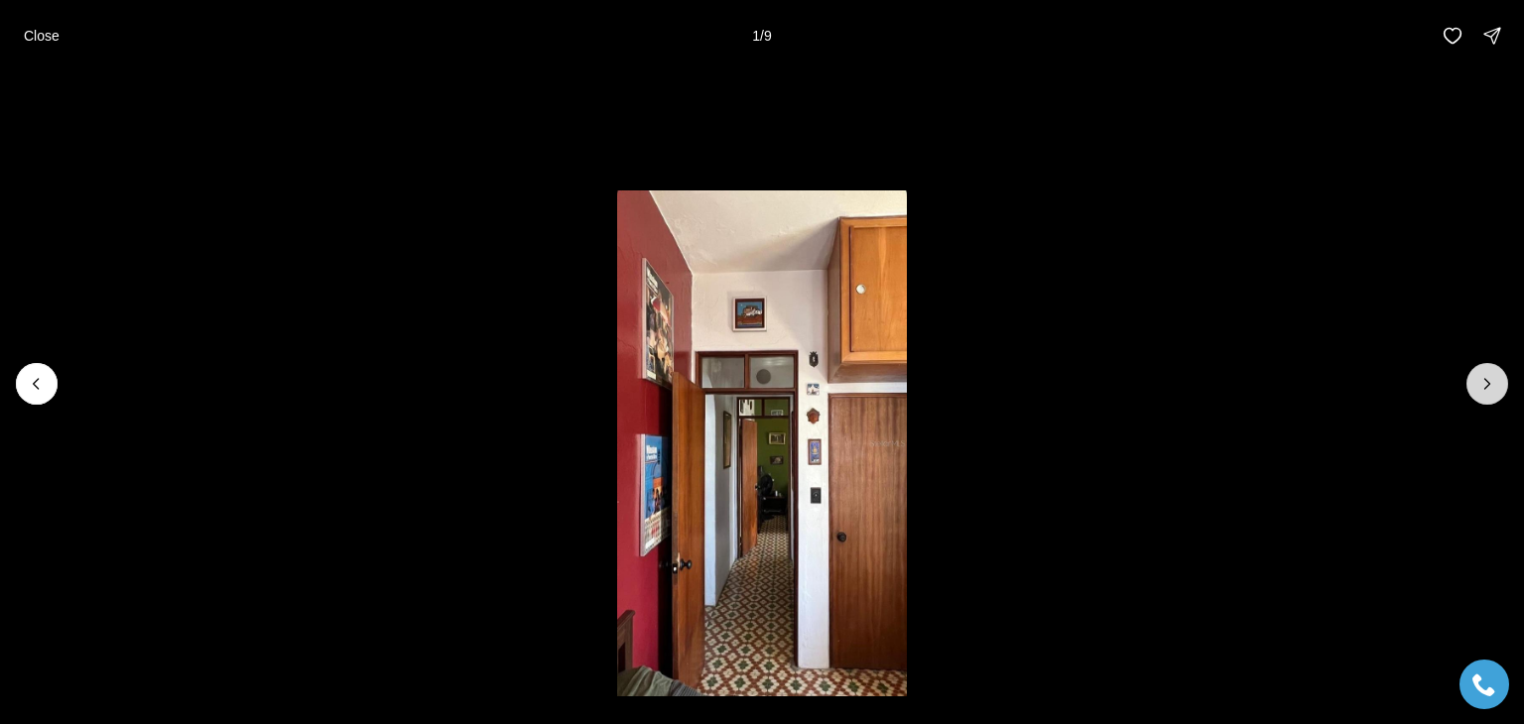
click at [1492, 391] on icon "Next slide" at bounding box center [1487, 384] width 20 height 20
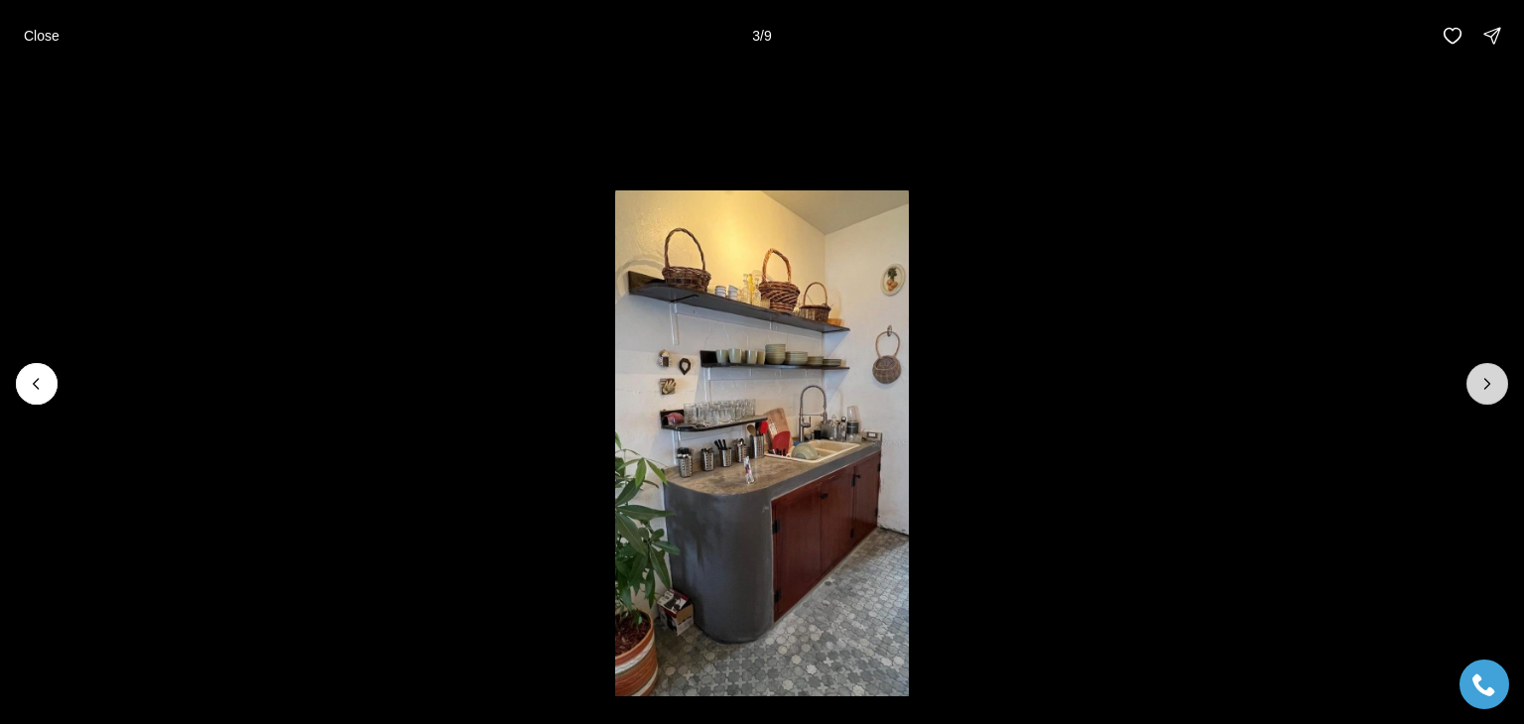
click at [1492, 391] on icon "Next slide" at bounding box center [1487, 384] width 20 height 20
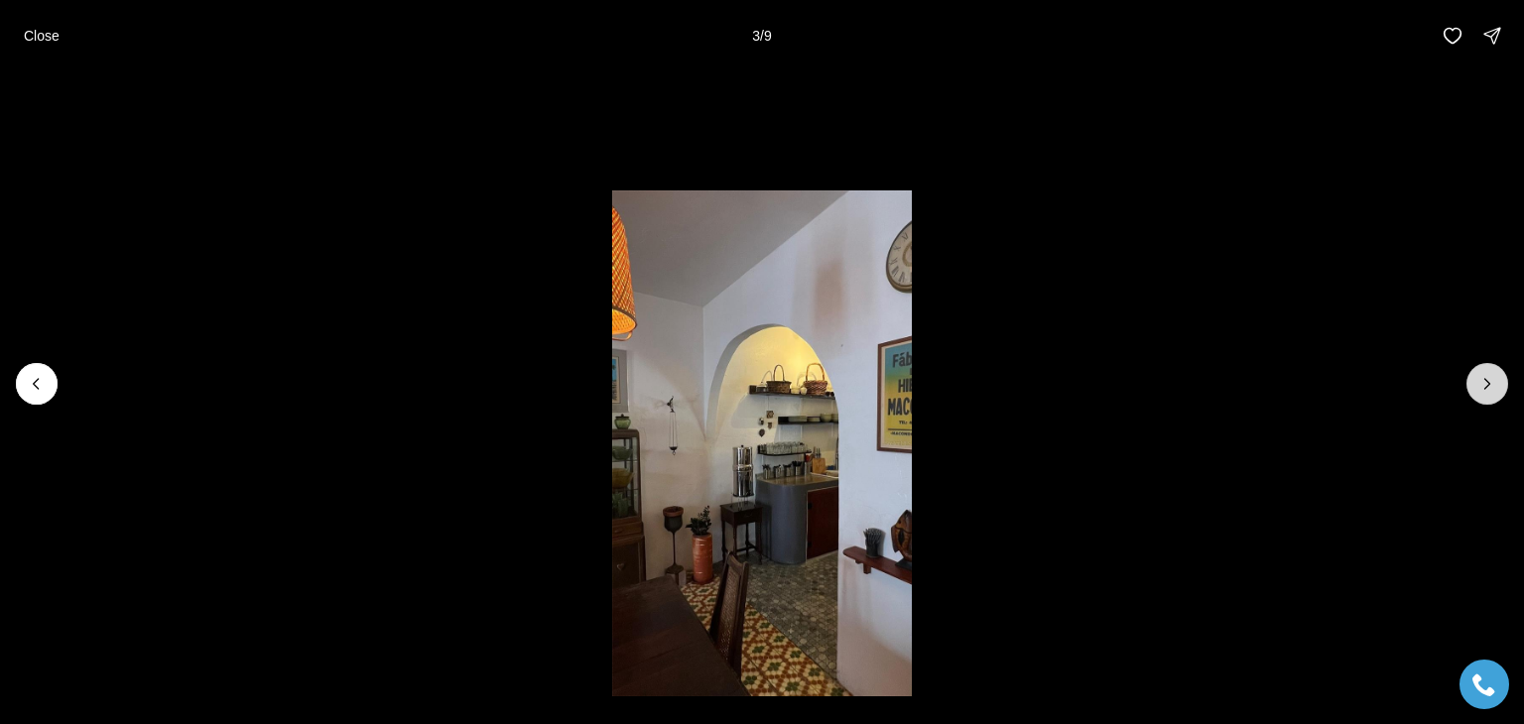
click at [1492, 391] on icon "Next slide" at bounding box center [1487, 384] width 20 height 20
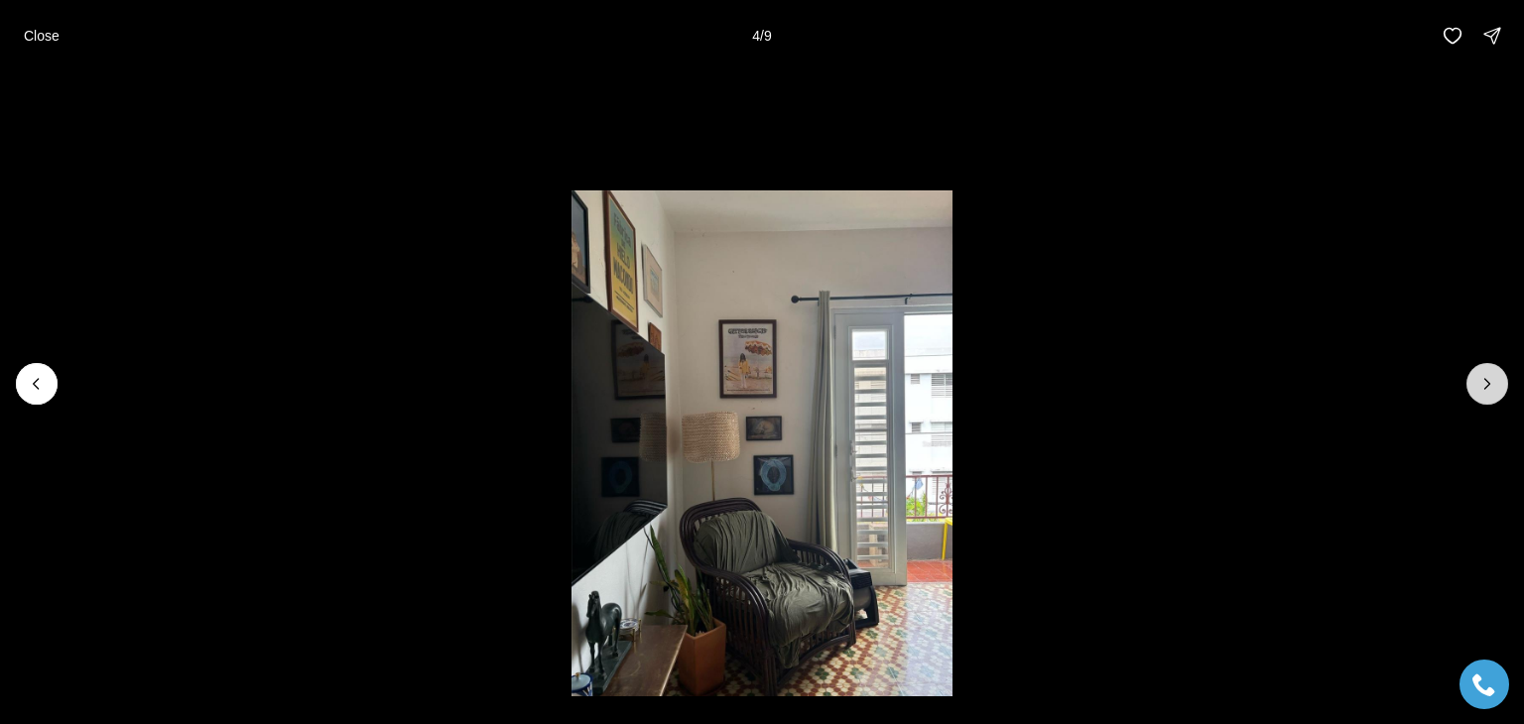
click at [1492, 391] on icon "Next slide" at bounding box center [1487, 384] width 20 height 20
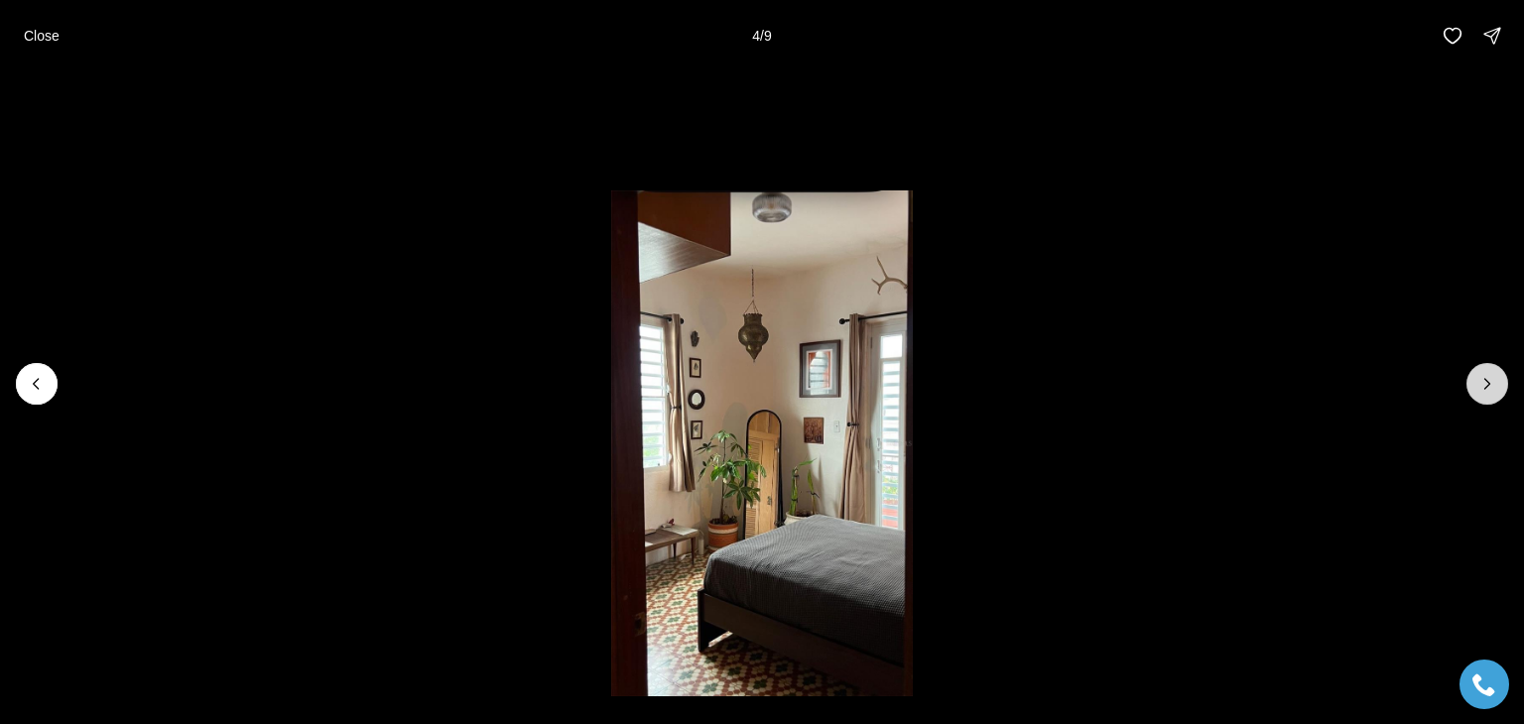
click at [1492, 391] on icon "Next slide" at bounding box center [1487, 384] width 20 height 20
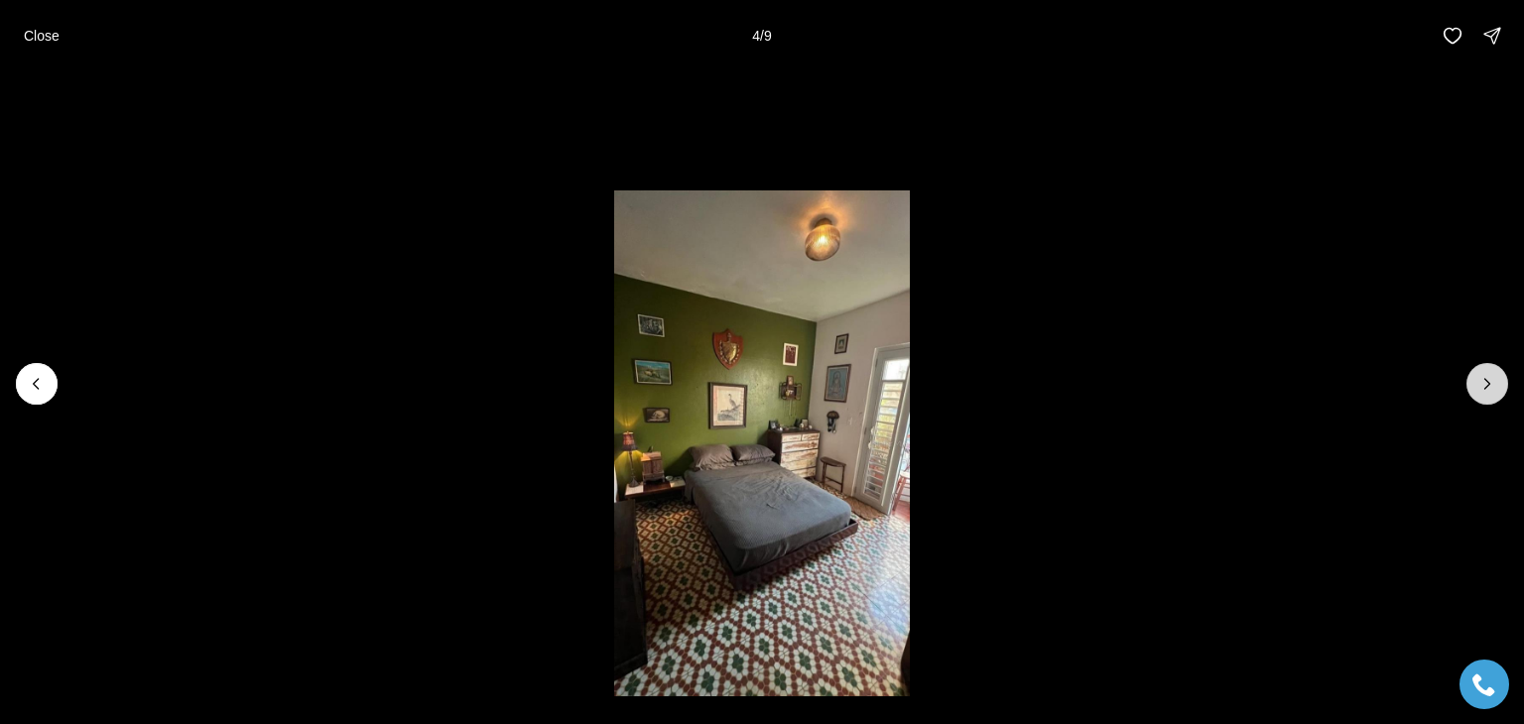
click at [1492, 391] on icon "Next slide" at bounding box center [1487, 384] width 20 height 20
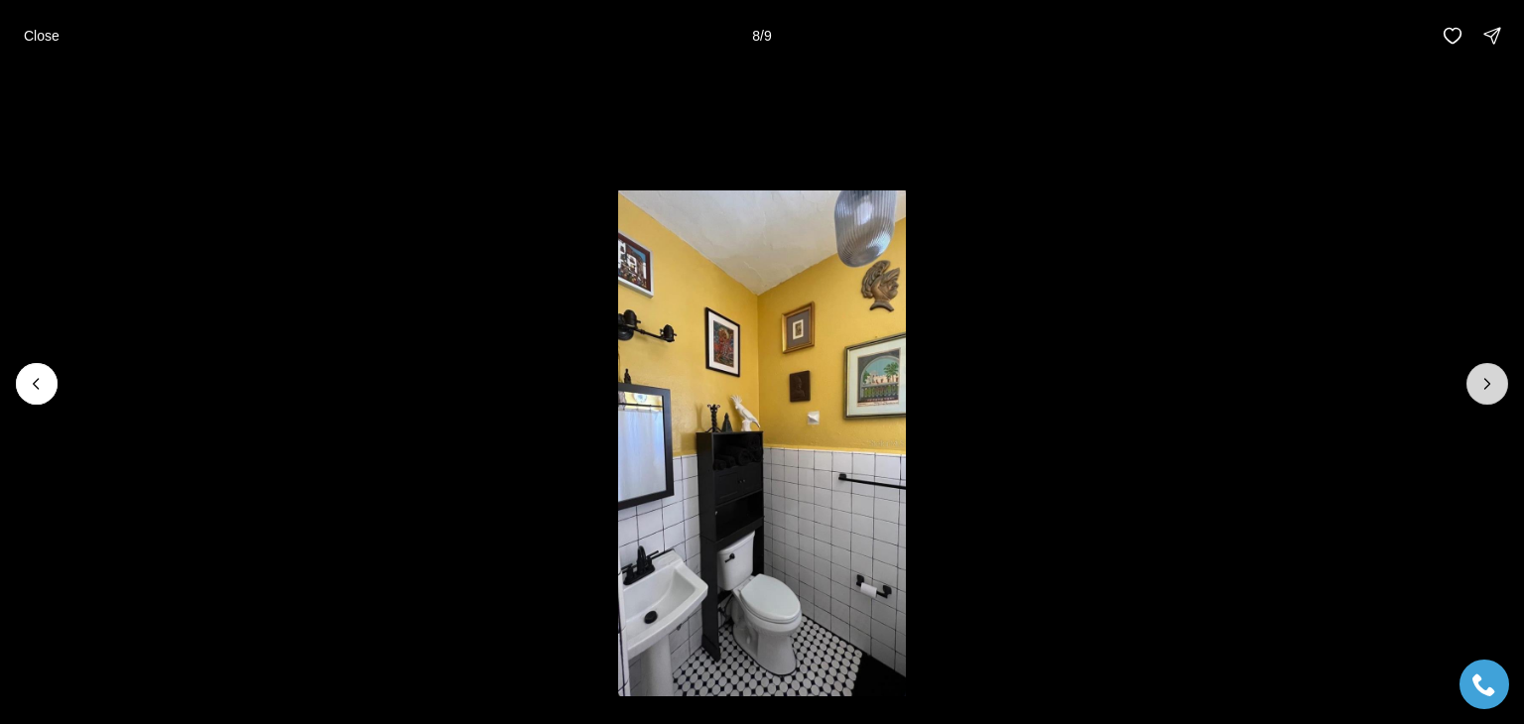
click at [1492, 391] on icon "Next slide" at bounding box center [1487, 384] width 20 height 20
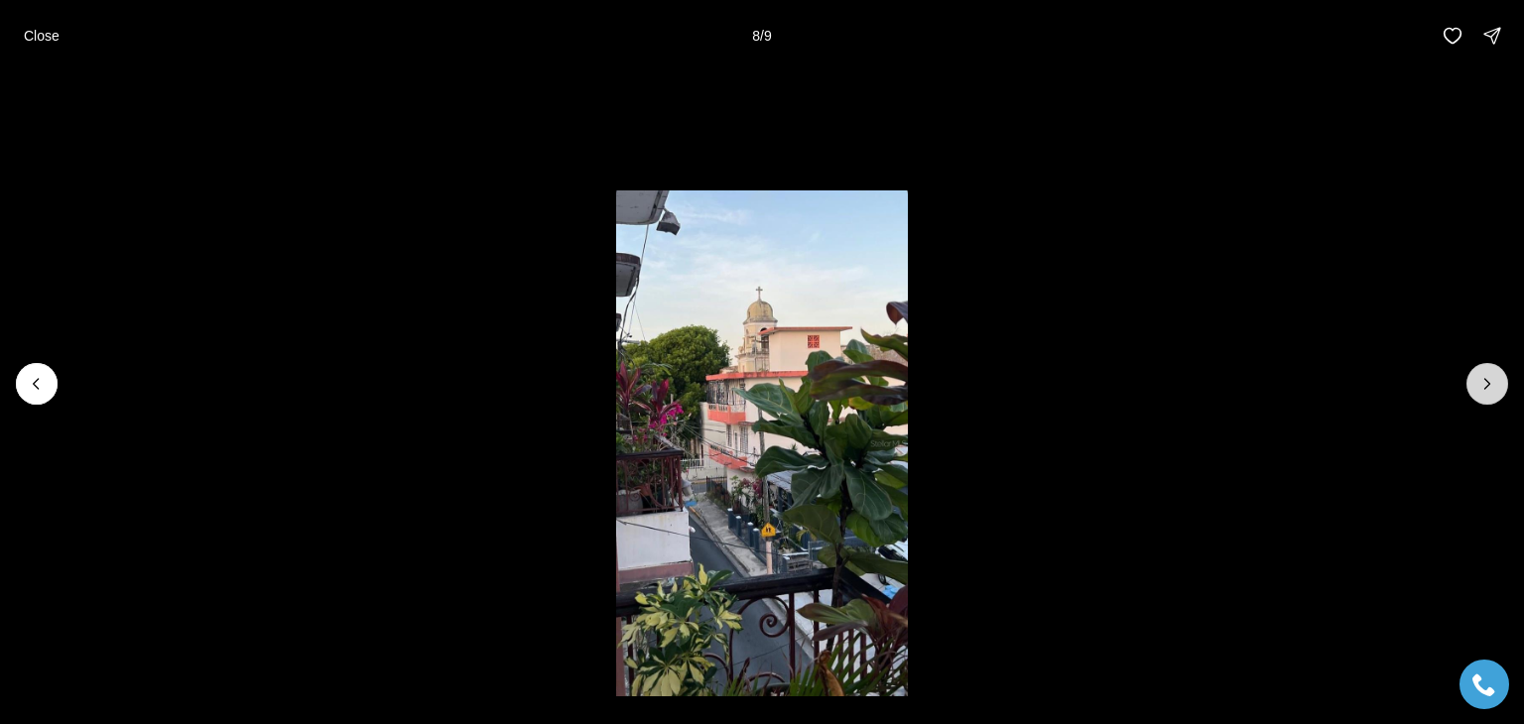
click at [1492, 391] on icon "Next slide" at bounding box center [1487, 384] width 20 height 20
click at [1492, 391] on div at bounding box center [1488, 384] width 42 height 42
click at [63, 40] on button "Close" at bounding box center [42, 36] width 60 height 40
